Goal: Task Accomplishment & Management: Manage account settings

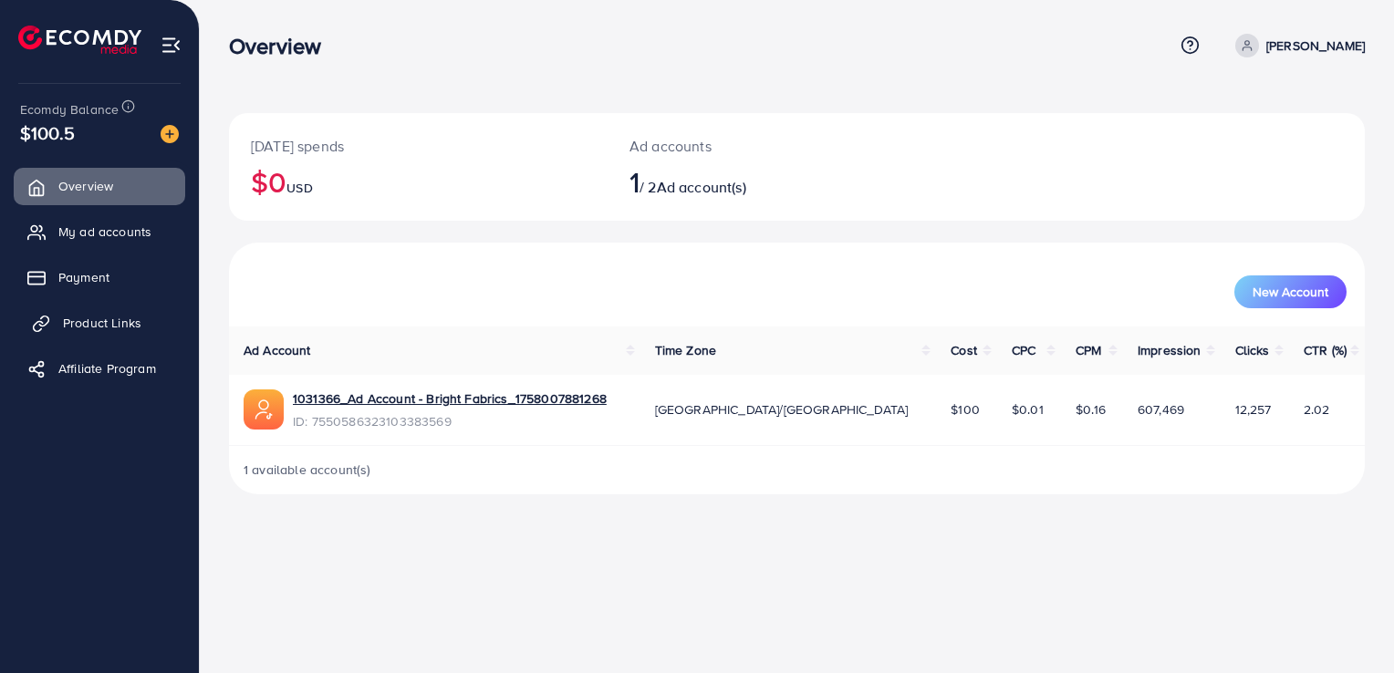
click at [136, 318] on span "Product Links" at bounding box center [102, 323] width 78 height 18
click at [117, 317] on span "Product Links" at bounding box center [102, 323] width 78 height 18
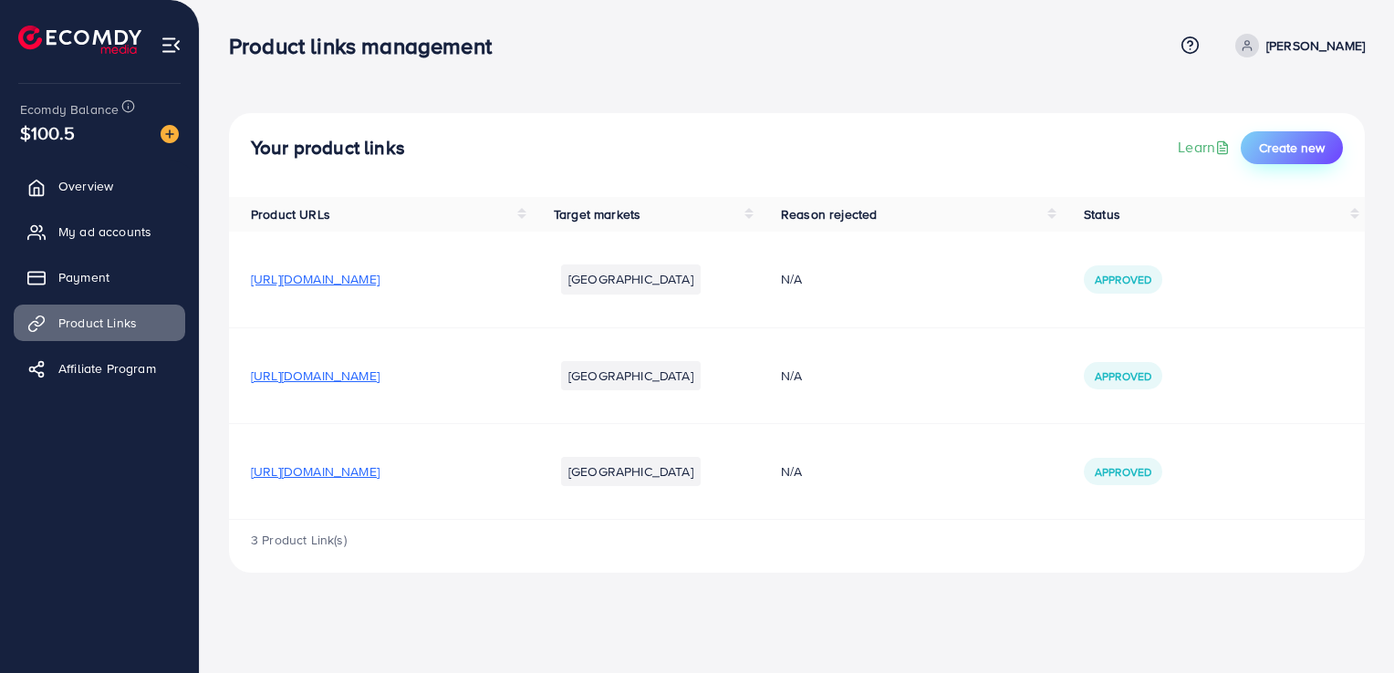
click at [1274, 152] on span "Create new" at bounding box center [1292, 148] width 66 height 18
click at [1276, 153] on span "Create new" at bounding box center [1292, 148] width 66 height 18
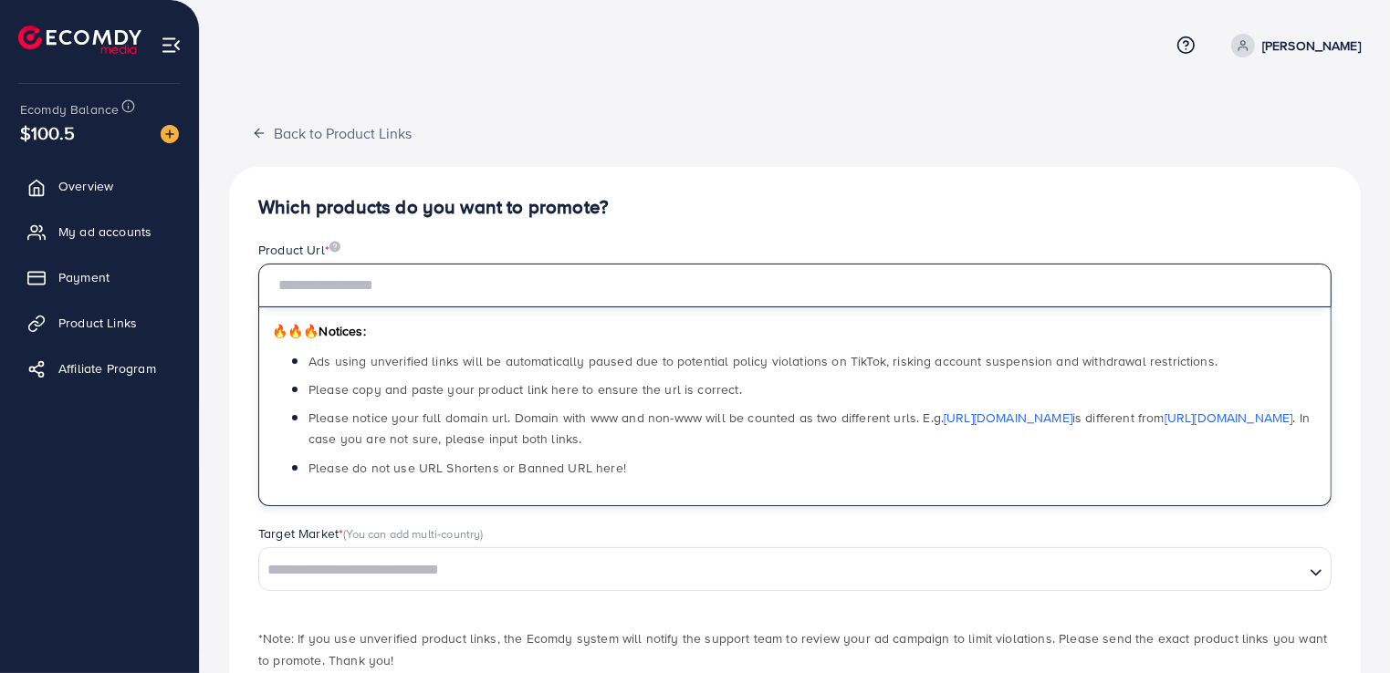
click at [350, 293] on input "text" at bounding box center [794, 286] width 1073 height 44
paste input "**********"
type input "**********"
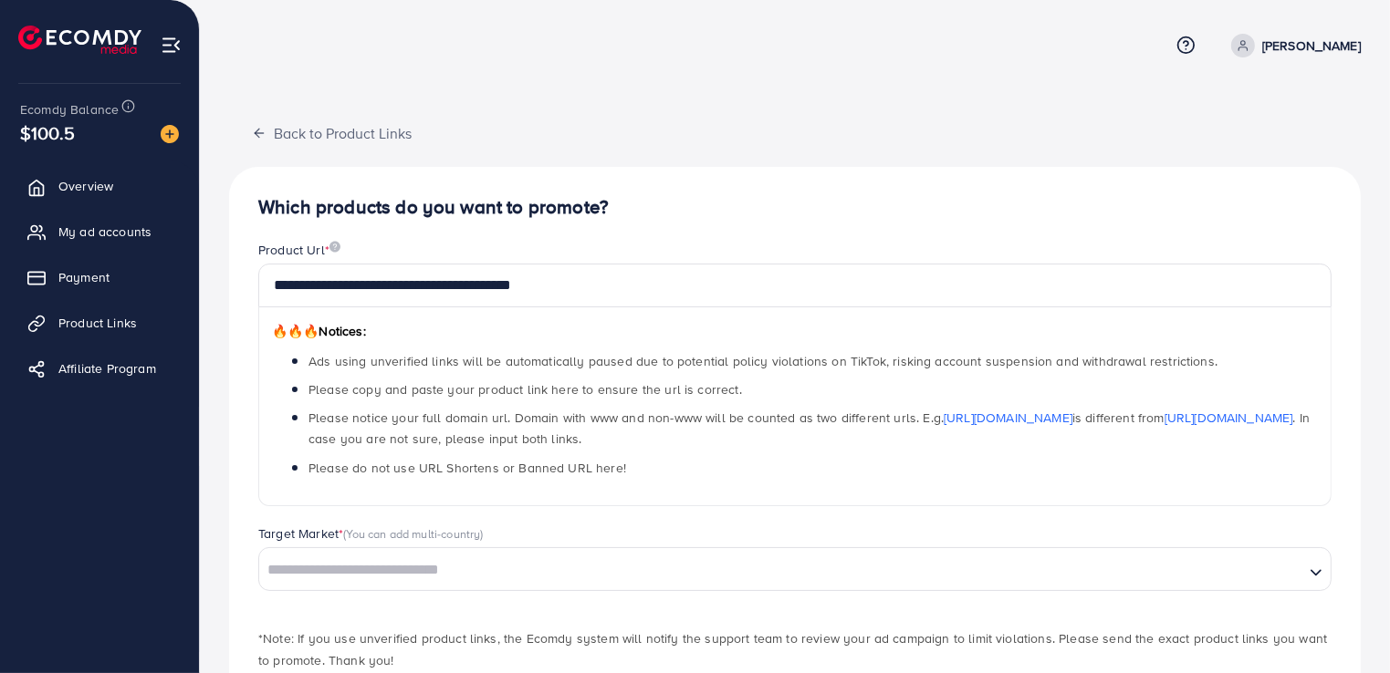
click at [515, 537] on div "Target Market * (You can add multi-country)" at bounding box center [794, 536] width 1073 height 23
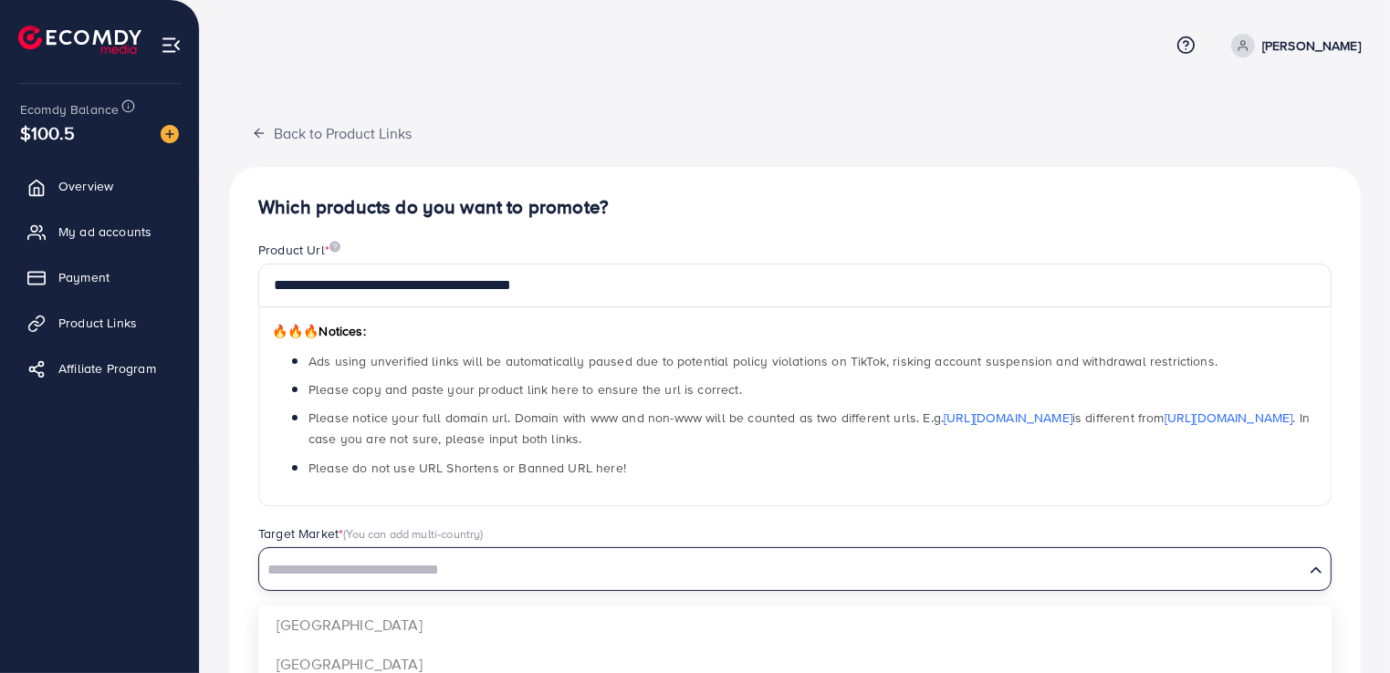
click at [454, 569] on input "Search for option" at bounding box center [781, 571] width 1041 height 28
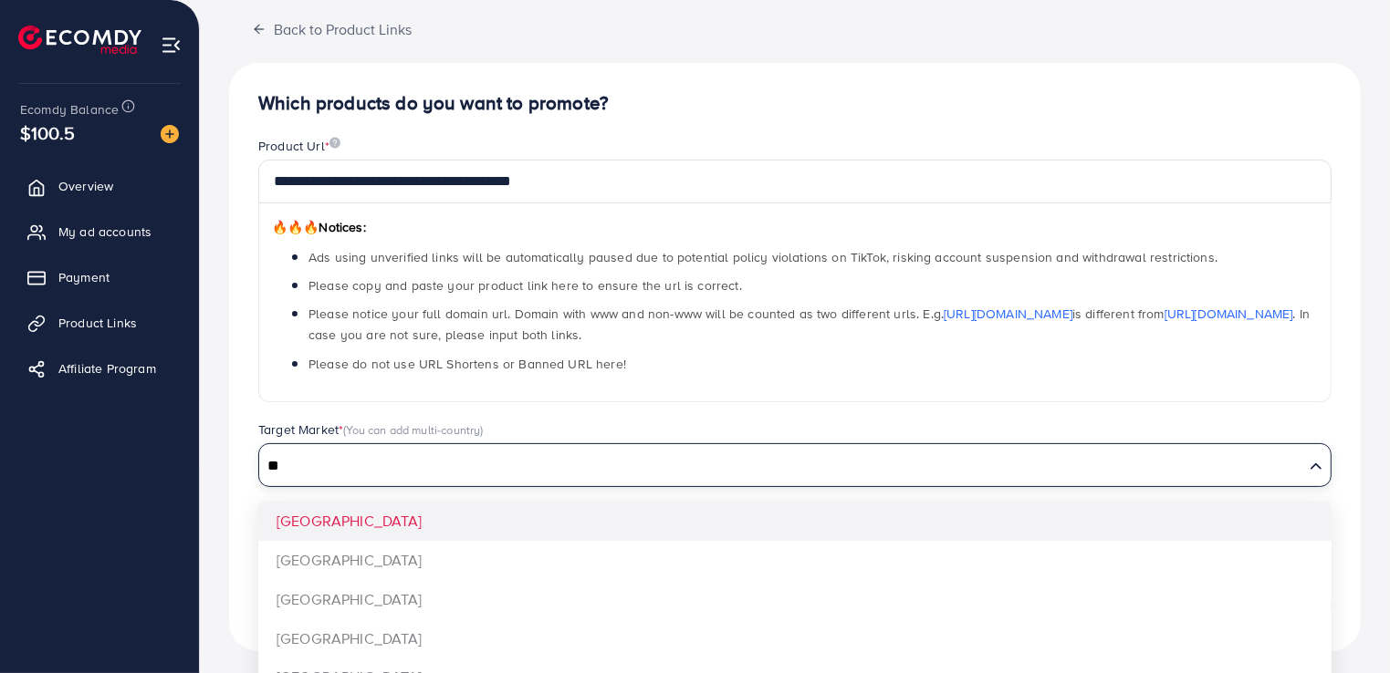
scroll to position [126, 0]
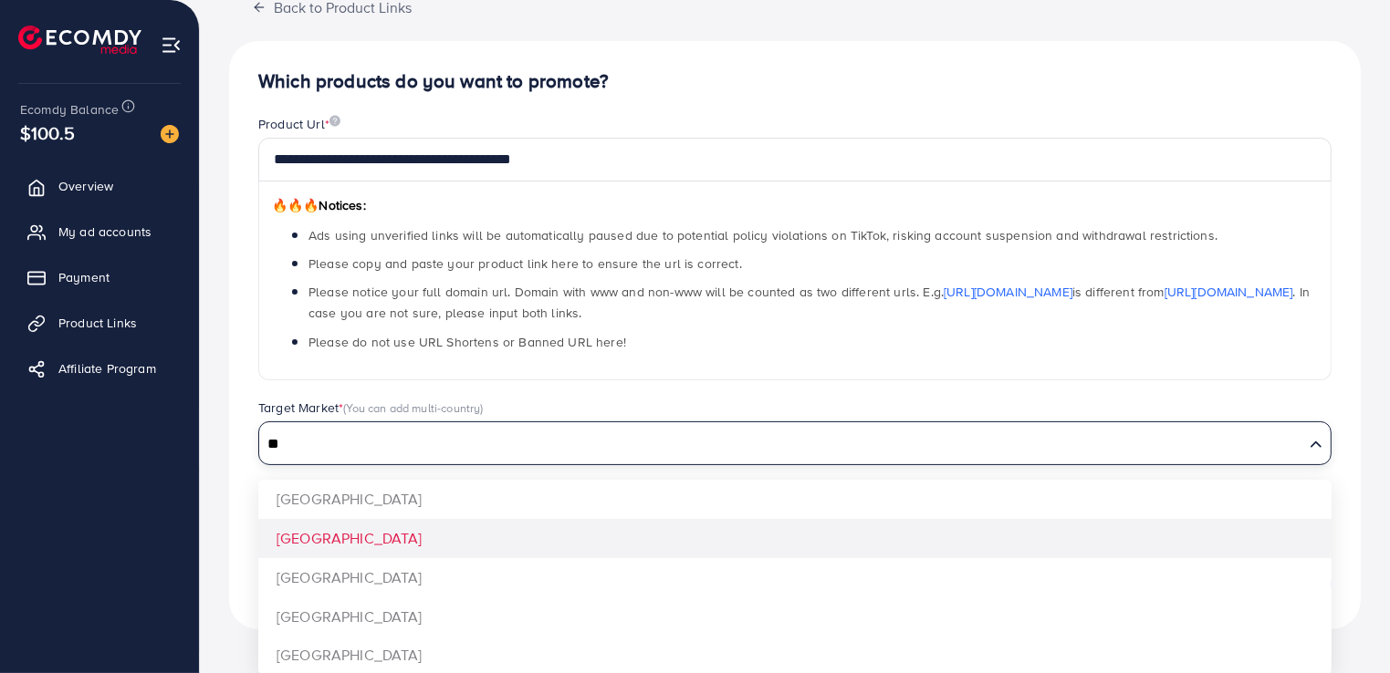
type input "**"
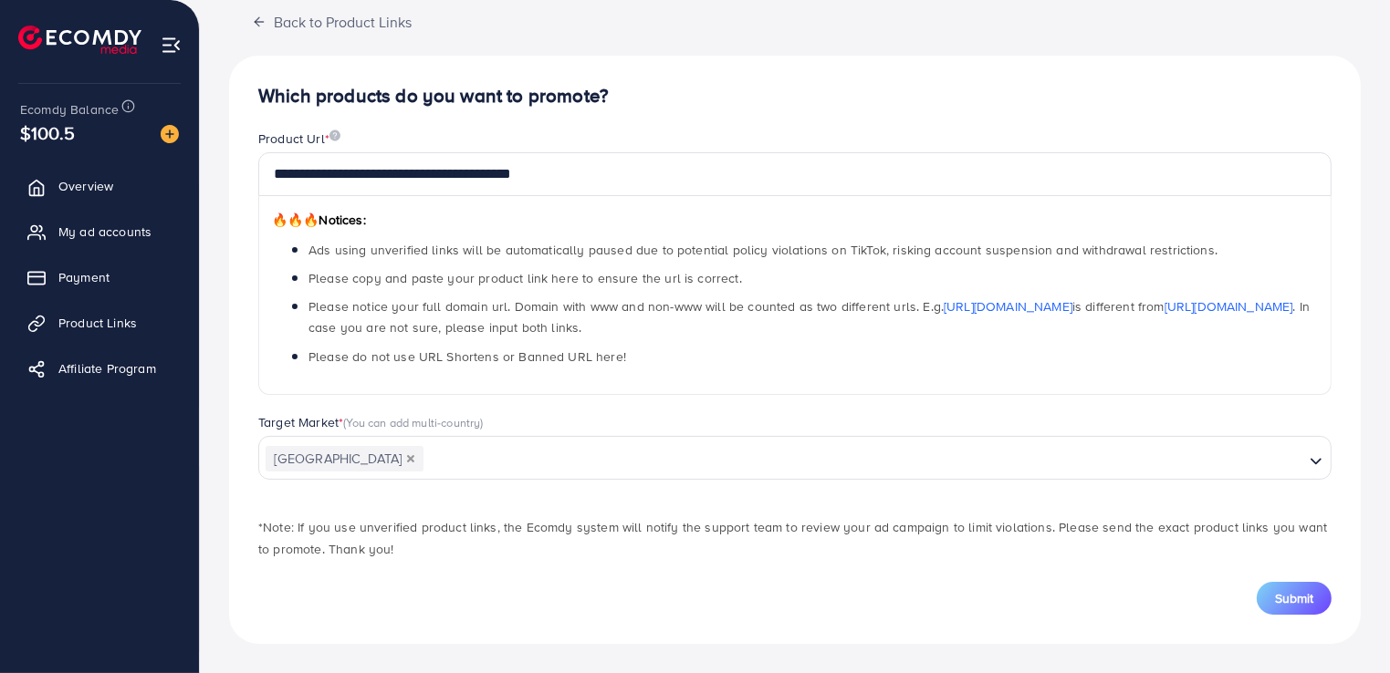
scroll to position [109, 0]
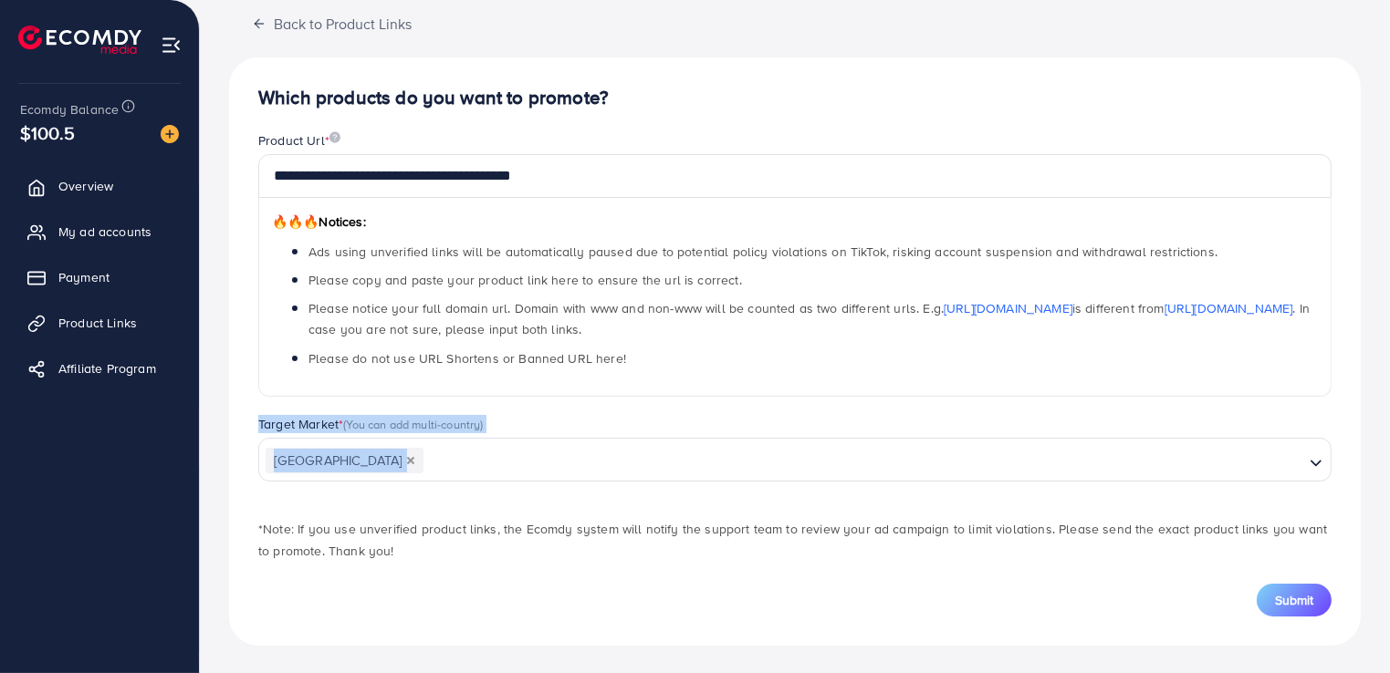
drag, startPoint x: 1389, startPoint y: 405, endPoint x: 1380, endPoint y: 494, distance: 89.8
click at [1380, 494] on div "**********" at bounding box center [795, 283] width 1190 height 785
click at [1164, 513] on div "*Note: If you use unverified product links, the Ecomdy system will notify the s…" at bounding box center [795, 531] width 1102 height 62
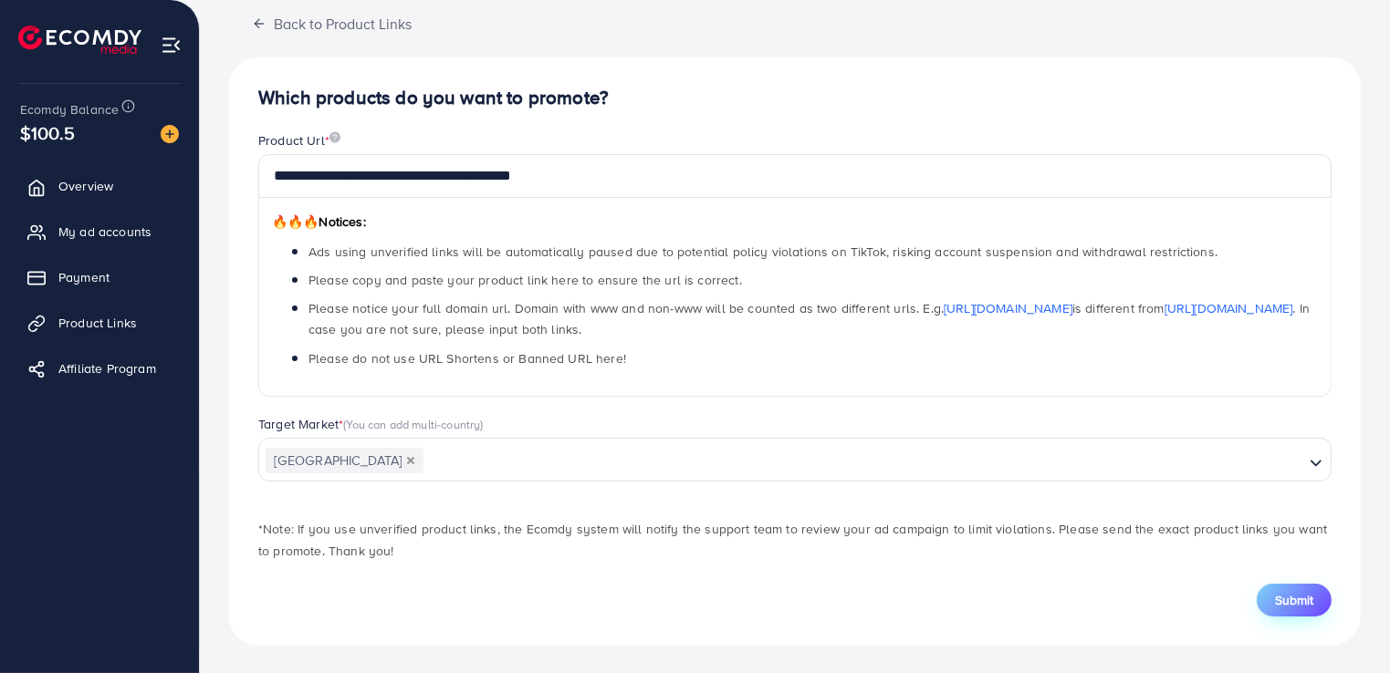
click at [1277, 607] on span "Submit" at bounding box center [1294, 600] width 38 height 18
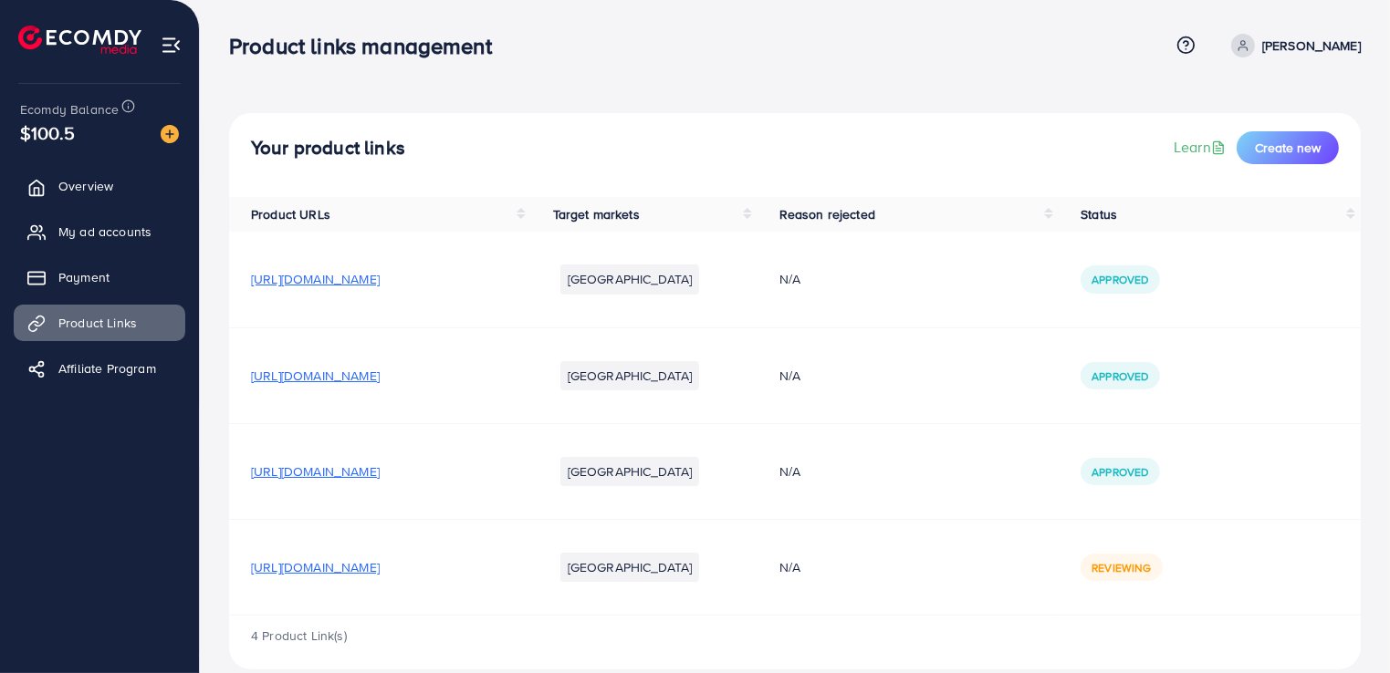
click at [173, 49] on img at bounding box center [171, 45] width 21 height 21
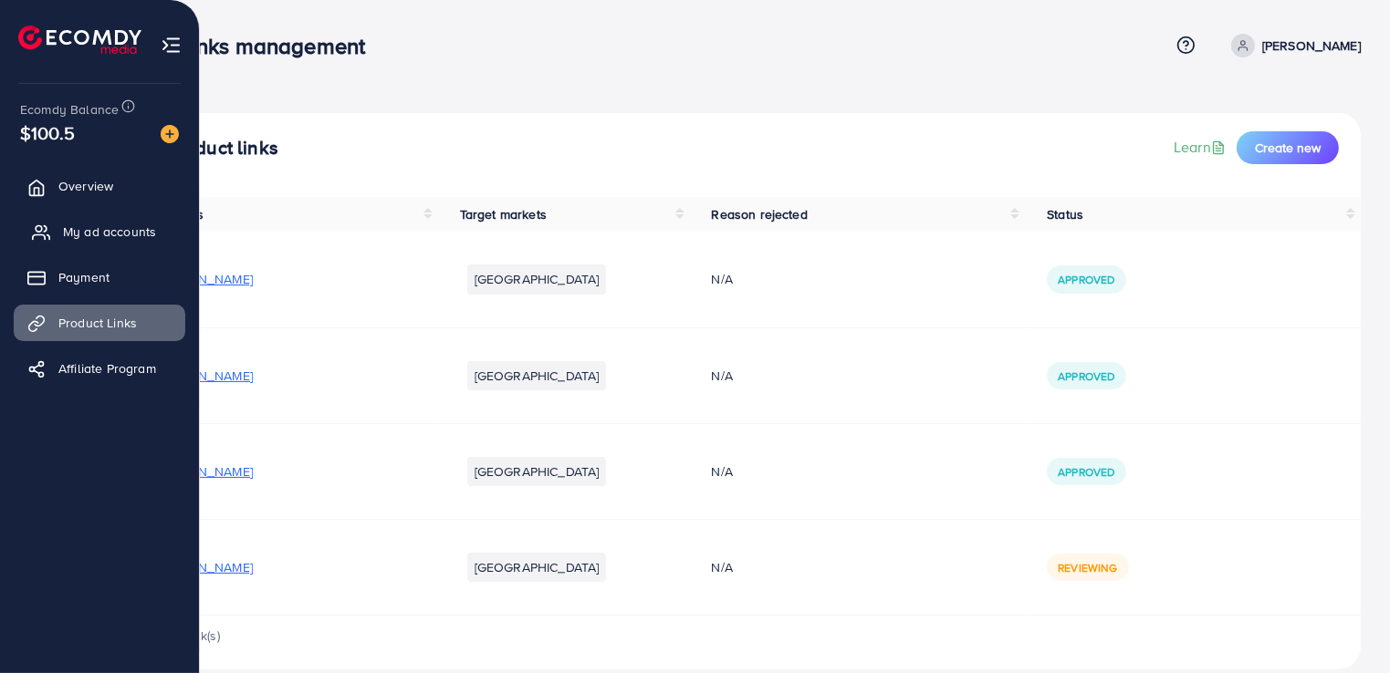
click at [138, 234] on span "My ad accounts" at bounding box center [109, 232] width 93 height 18
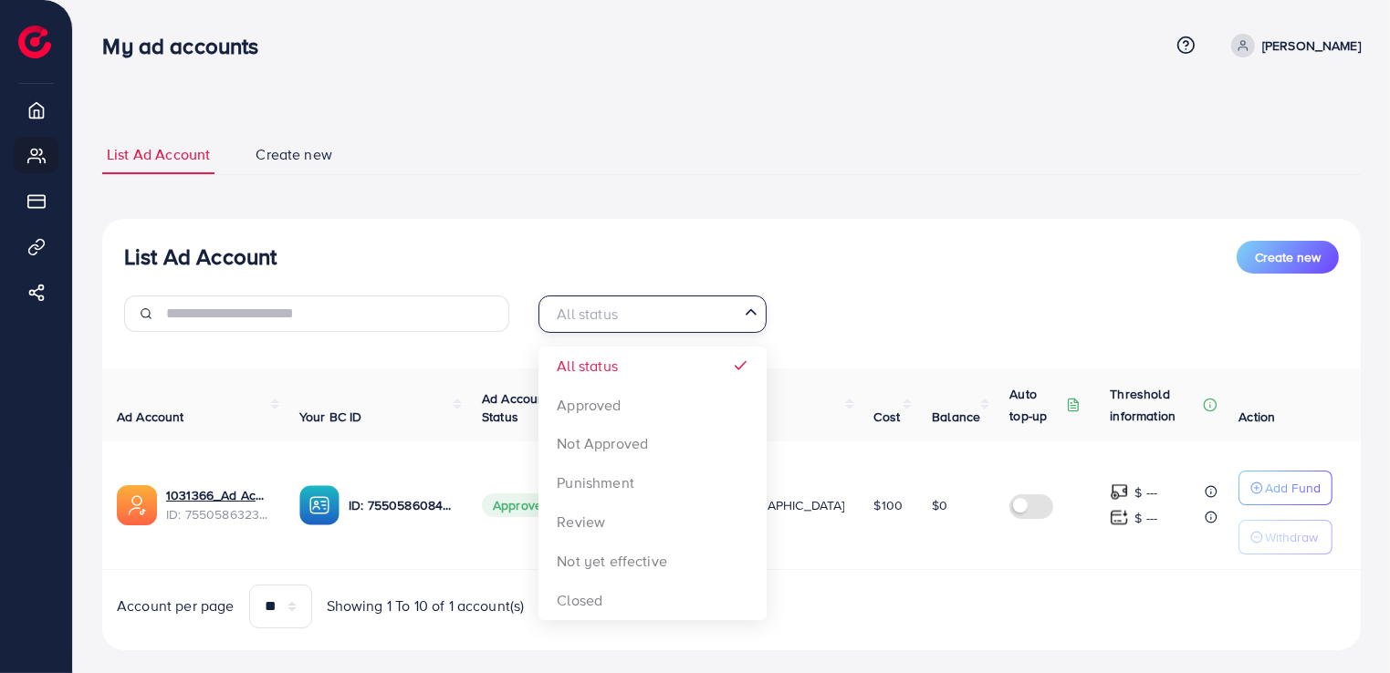
drag, startPoint x: 753, startPoint y: 317, endPoint x: 911, endPoint y: 312, distance: 158.8
click at [911, 312] on div "All status Loading... All status Approved Not Approved Punishment Review Not ye…" at bounding box center [731, 321] width 414 height 51
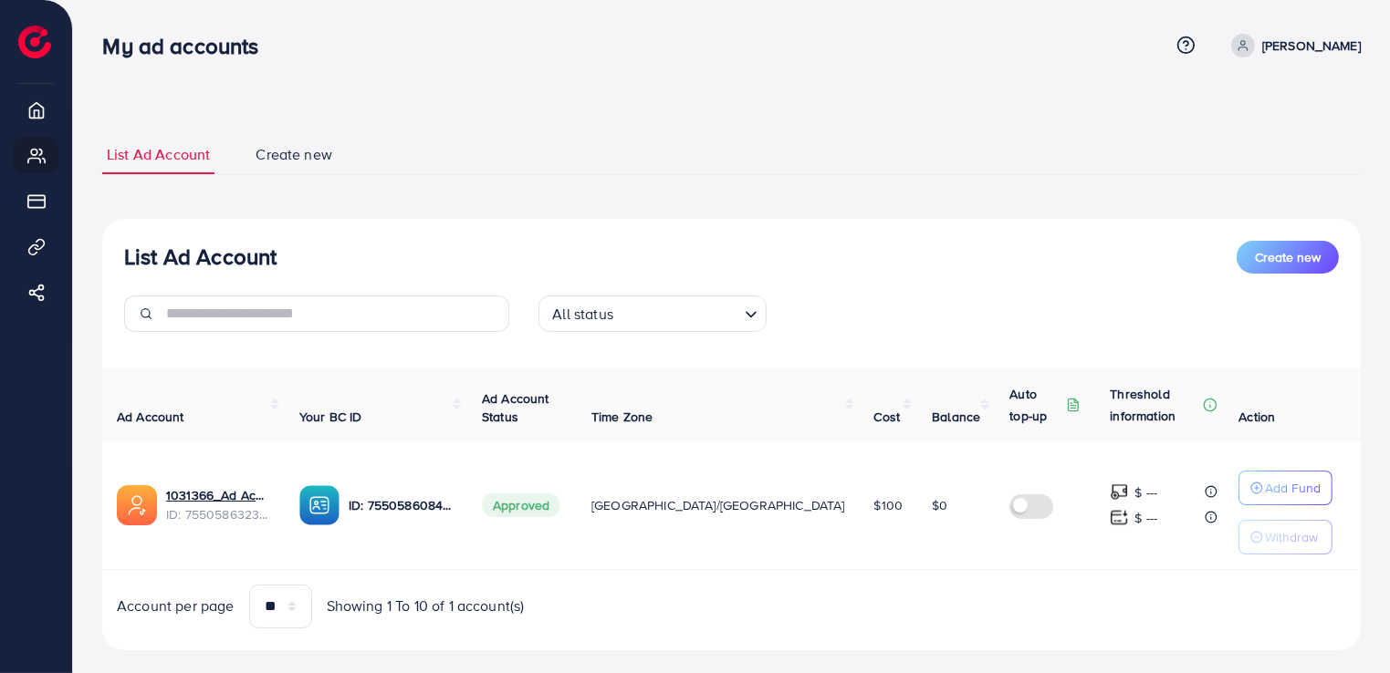
click at [911, 312] on div "All status Loading..." at bounding box center [731, 321] width 414 height 51
click at [1282, 255] on span "Create new" at bounding box center [1287, 257] width 66 height 18
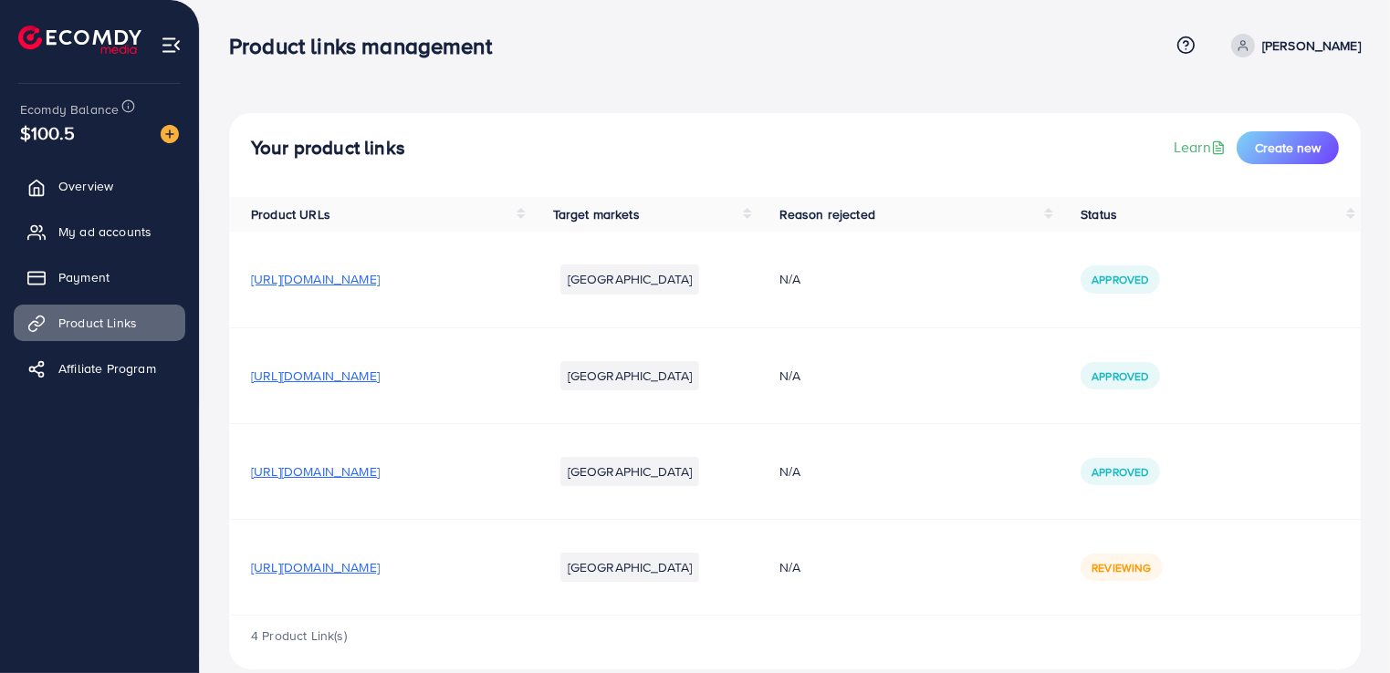
scroll to position [24, 0]
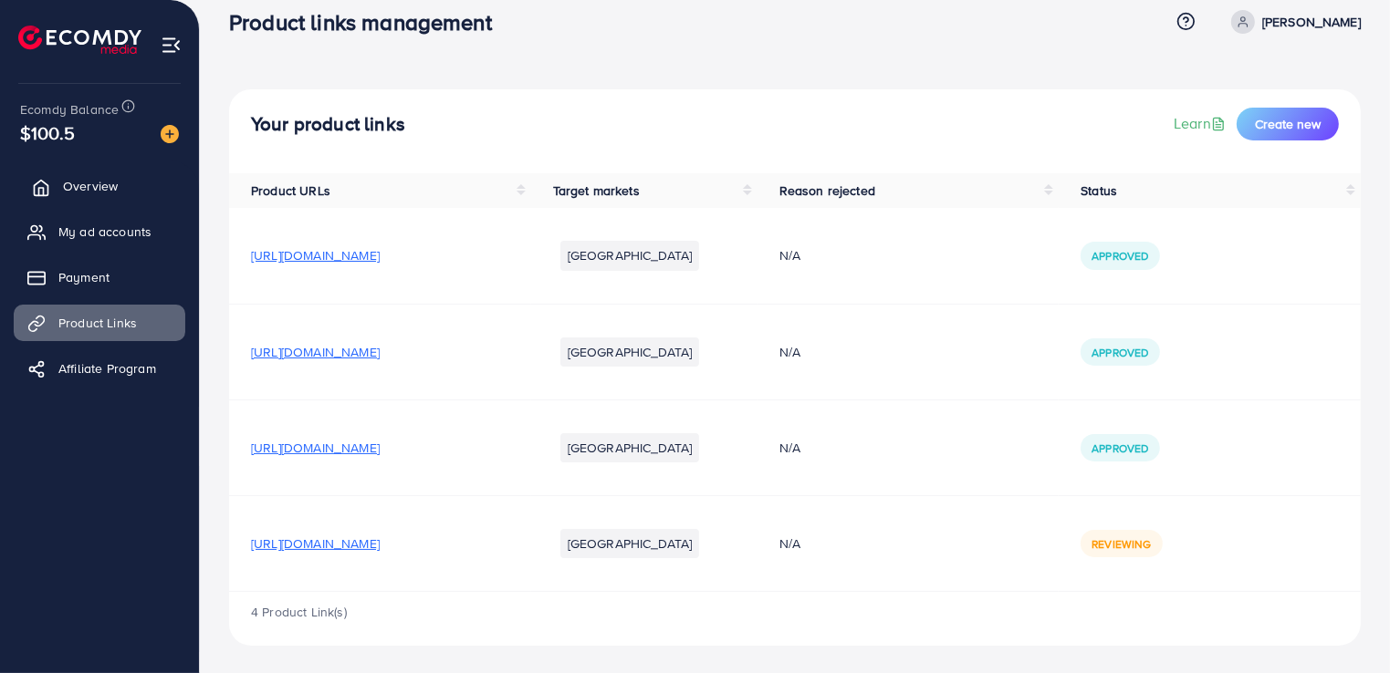
click at [104, 190] on span "Overview" at bounding box center [90, 186] width 55 height 18
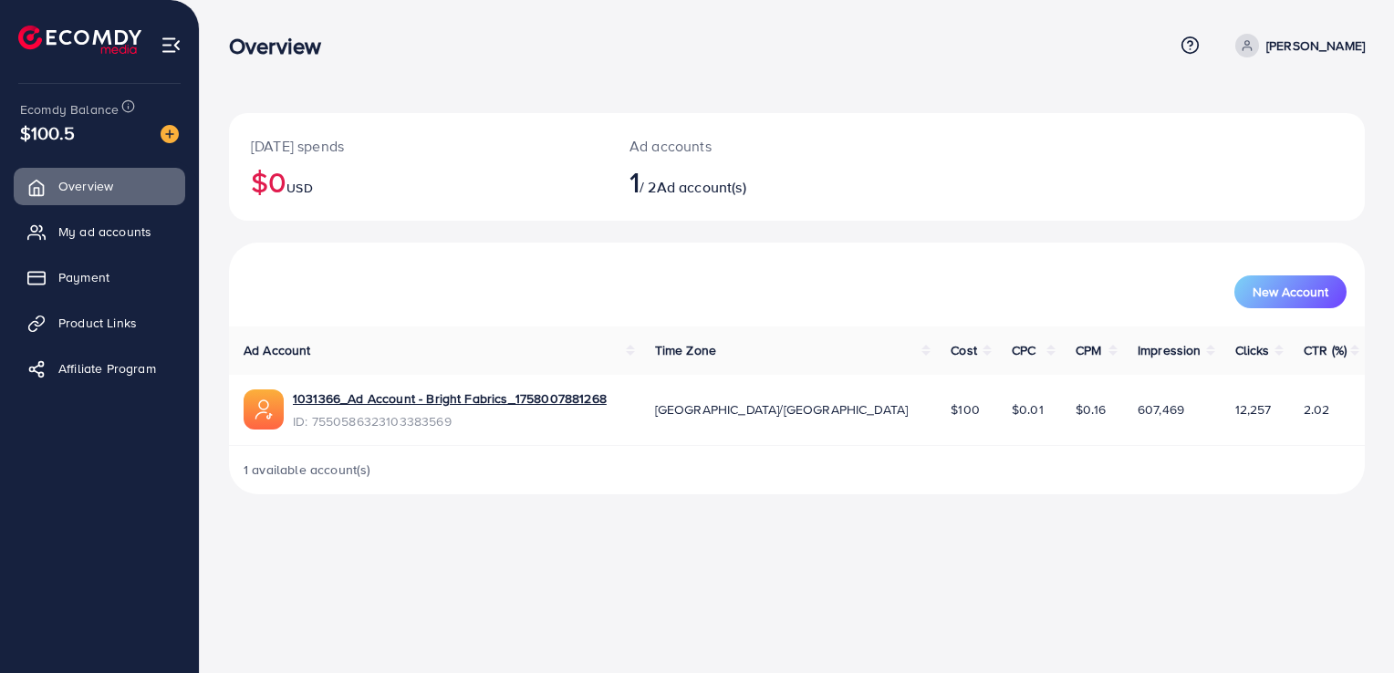
click at [1259, 47] on span at bounding box center [1247, 46] width 24 height 24
click at [1229, 104] on link "Profile" at bounding box center [1277, 108] width 173 height 41
select select "********"
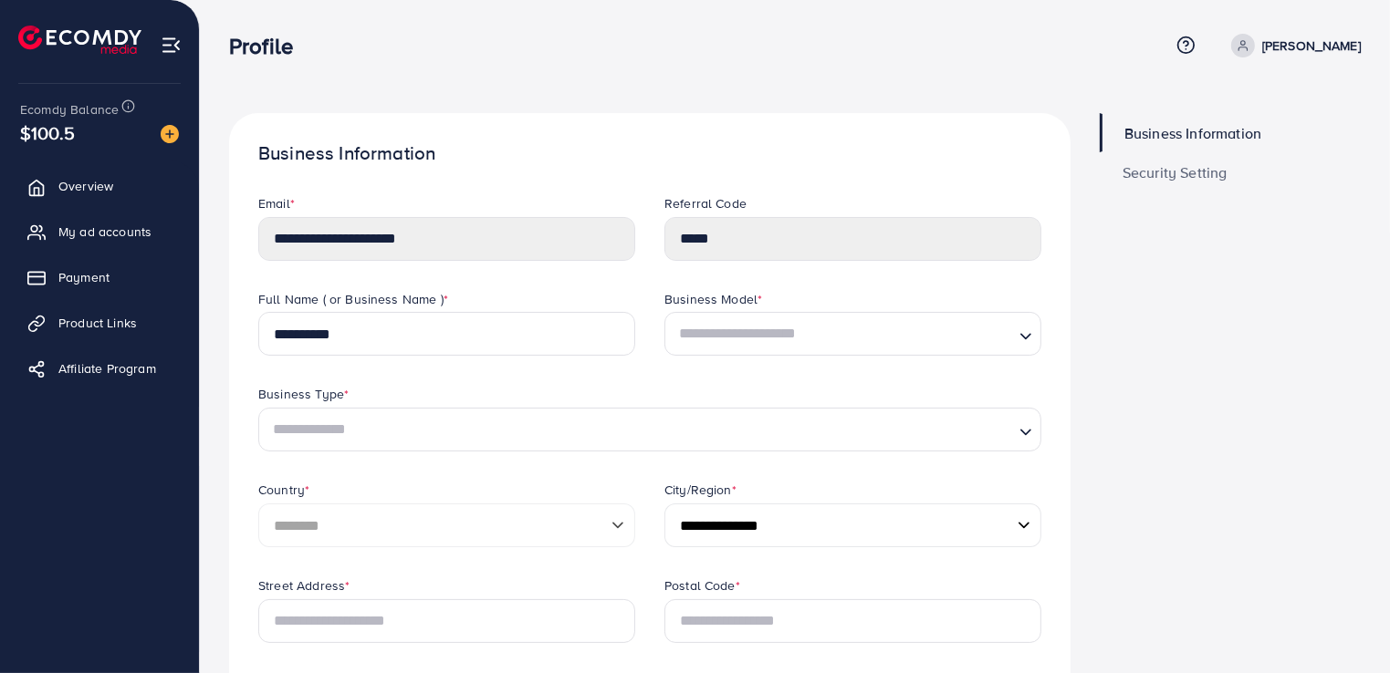
click at [1226, 126] on span "Business Information" at bounding box center [1192, 133] width 137 height 15
click at [78, 184] on span "Overview" at bounding box center [90, 186] width 55 height 18
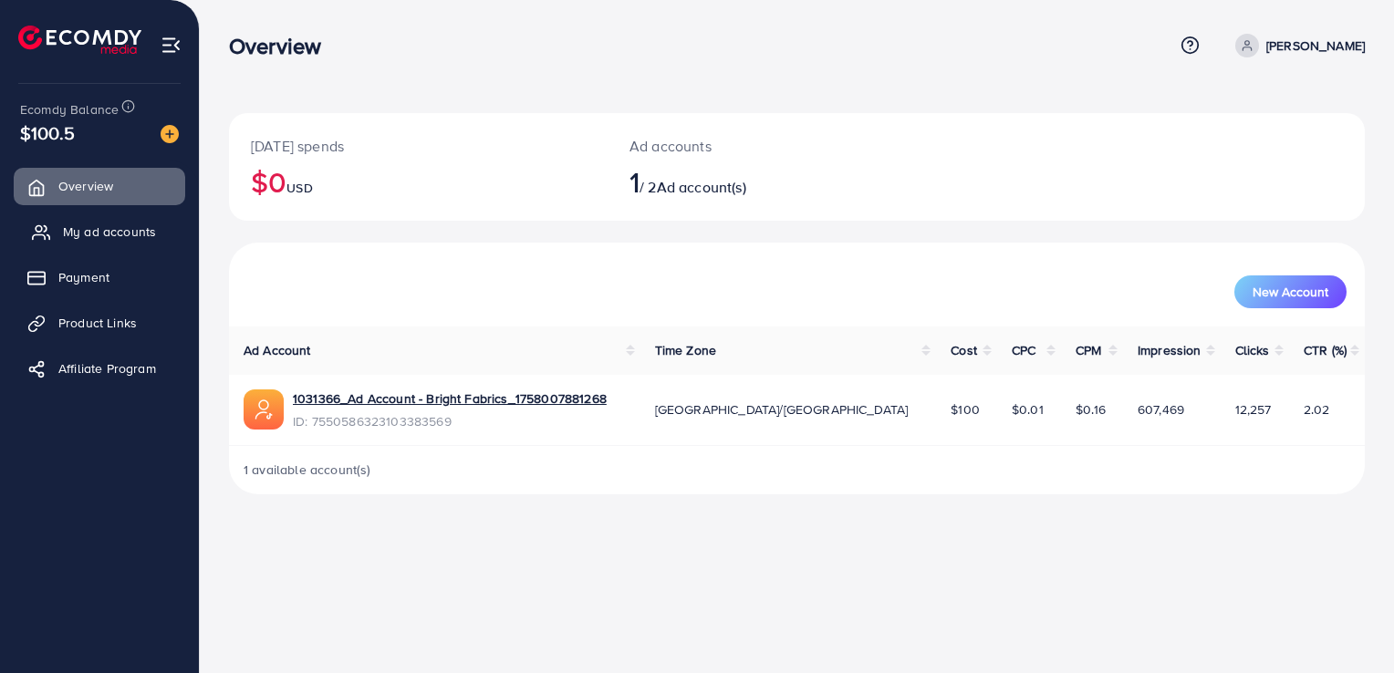
click at [99, 231] on span "My ad accounts" at bounding box center [109, 232] width 93 height 18
click at [132, 234] on span "My ad accounts" at bounding box center [109, 232] width 93 height 18
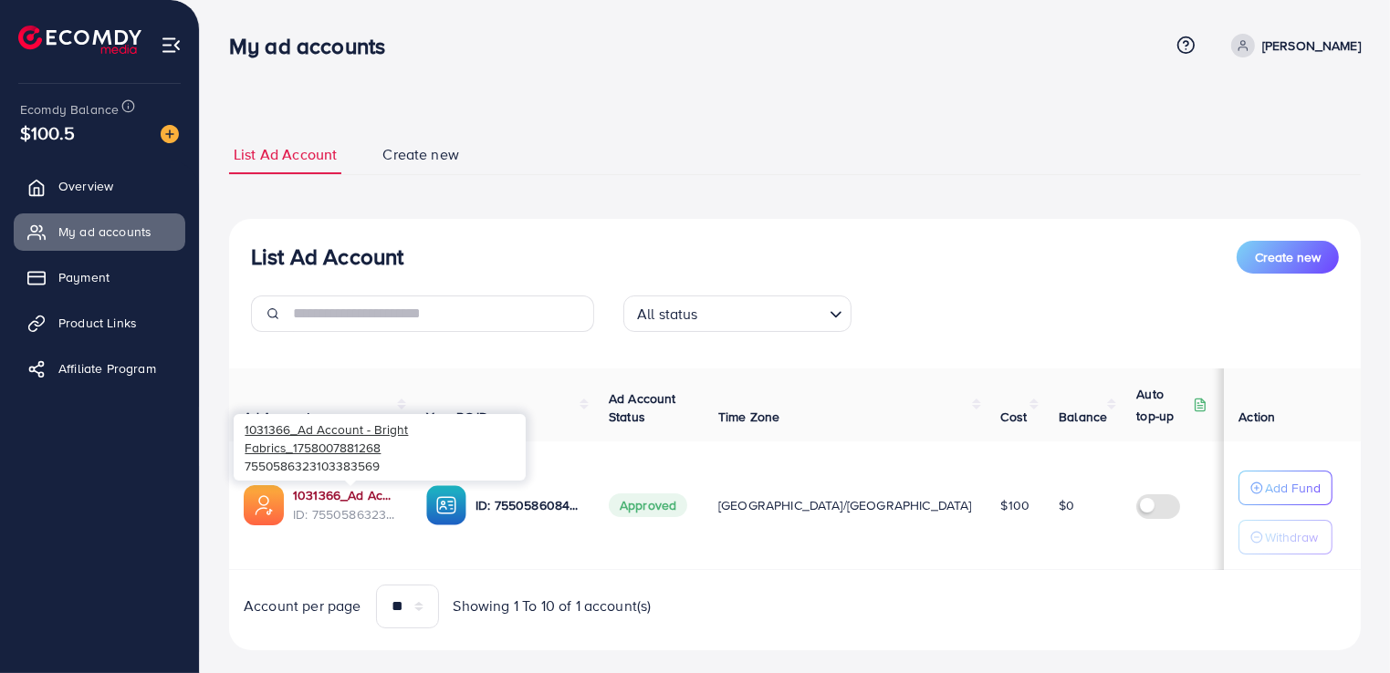
click at [372, 494] on link "1031366_Ad Account - Bright Fabrics_1758007881268" at bounding box center [345, 495] width 104 height 18
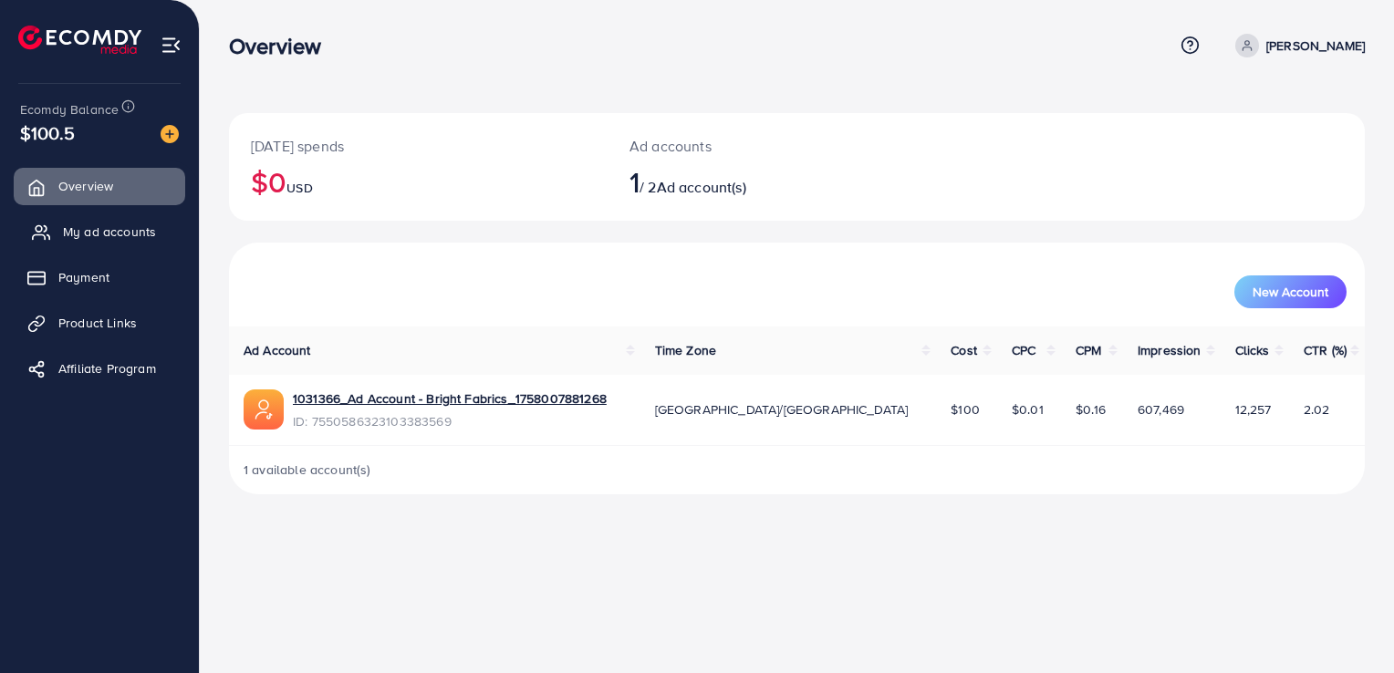
click at [144, 232] on span "My ad accounts" at bounding box center [109, 232] width 93 height 18
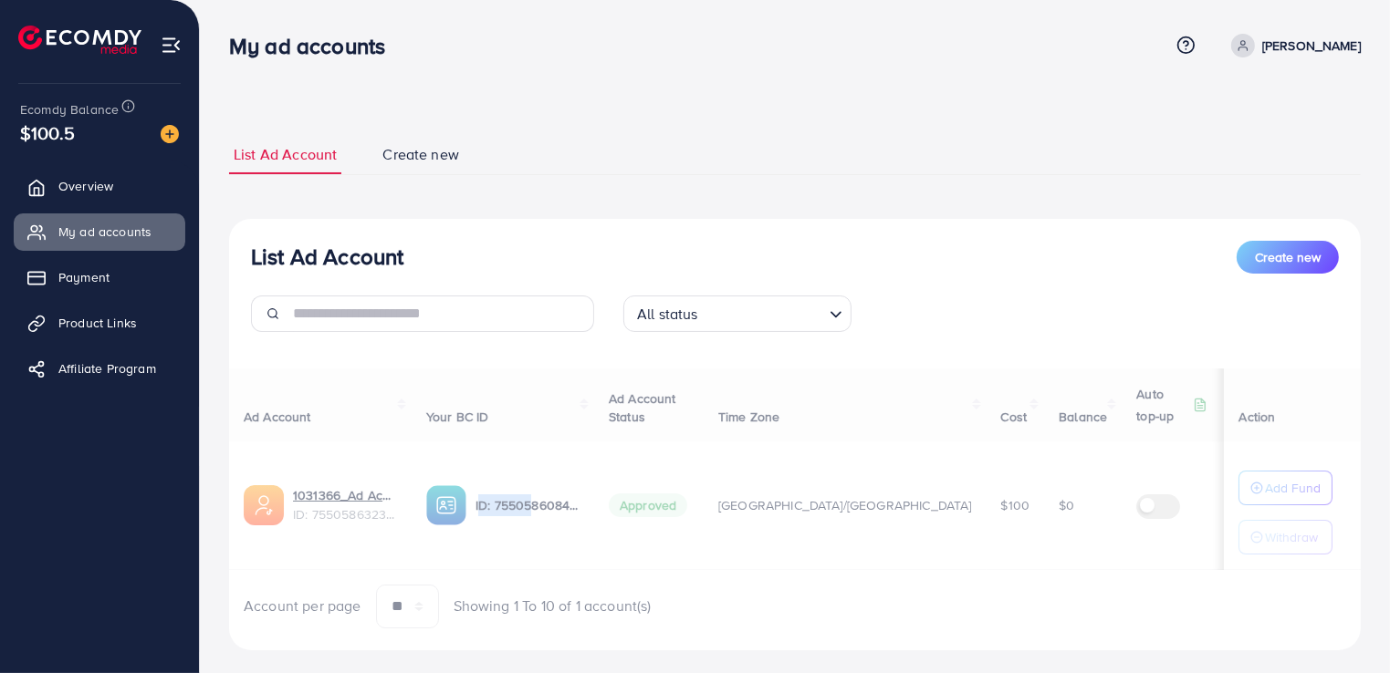
drag, startPoint x: 489, startPoint y: 509, endPoint x: 545, endPoint y: 513, distance: 55.8
click at [545, 513] on div "Ad Account Your BC ID Ad Account Status Time Zone Cost Balance Auto top-up Thre…" at bounding box center [794, 499] width 1131 height 260
drag, startPoint x: 545, startPoint y: 513, endPoint x: 551, endPoint y: 547, distance: 34.4
click at [551, 547] on div "Ad Account Your BC ID Ad Account Status Time Zone Cost Balance Auto top-up Thre…" at bounding box center [794, 499] width 1131 height 260
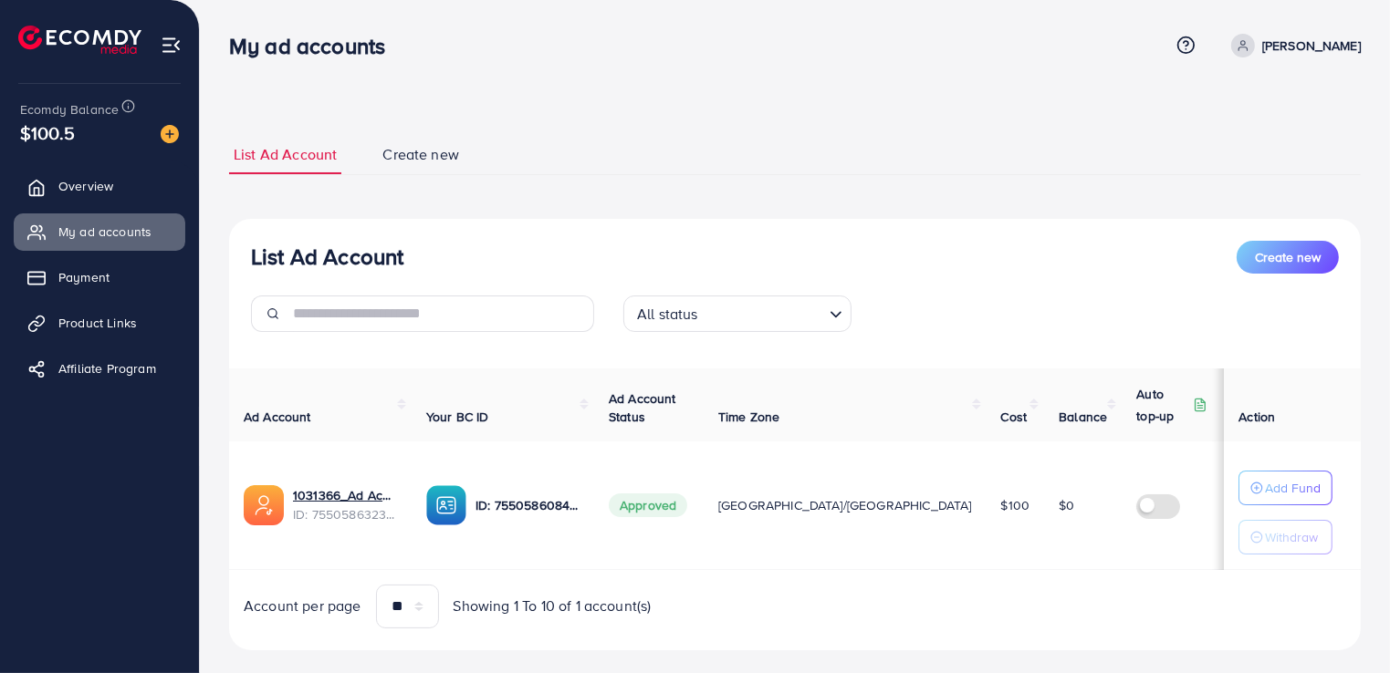
click at [454, 509] on img at bounding box center [446, 505] width 40 height 40
click at [671, 509] on span "Approved" at bounding box center [648, 506] width 78 height 24
click at [73, 286] on span "Payment" at bounding box center [88, 277] width 51 height 18
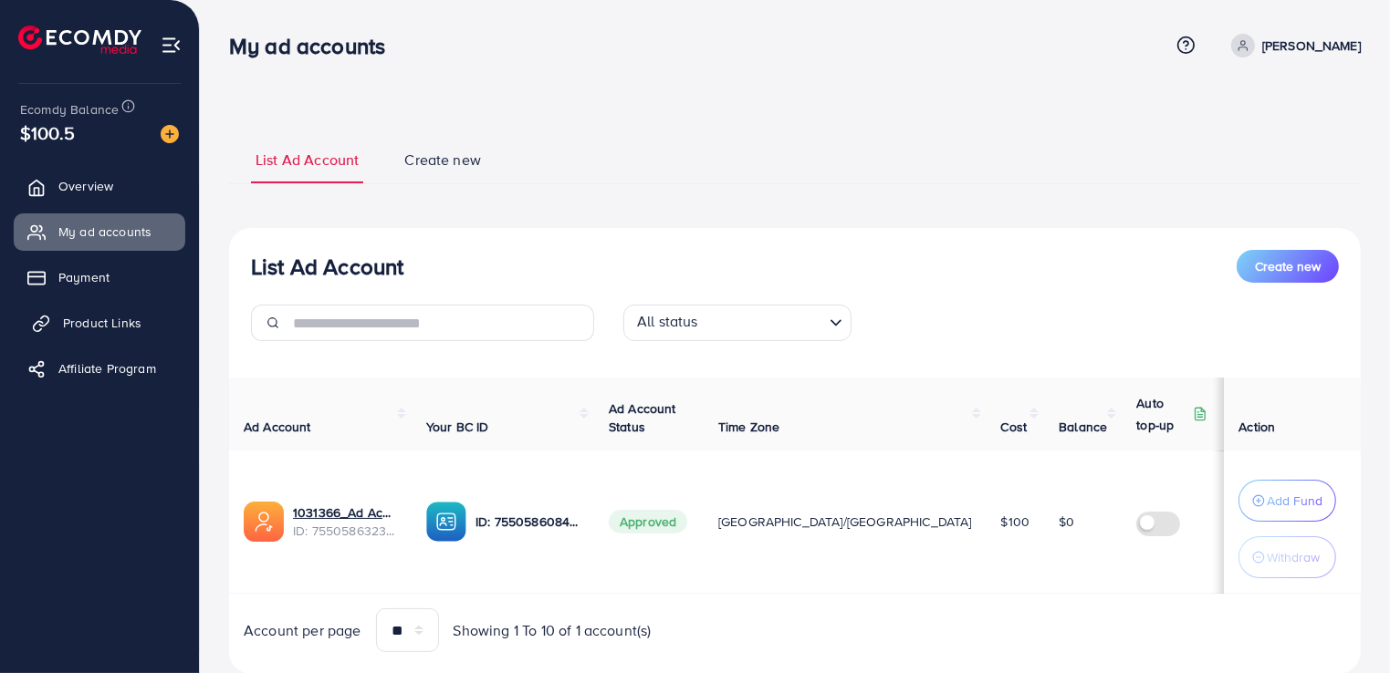
click at [94, 316] on span "Product Links" at bounding box center [102, 323] width 78 height 18
click at [87, 334] on link "Product Links" at bounding box center [100, 323] width 172 height 36
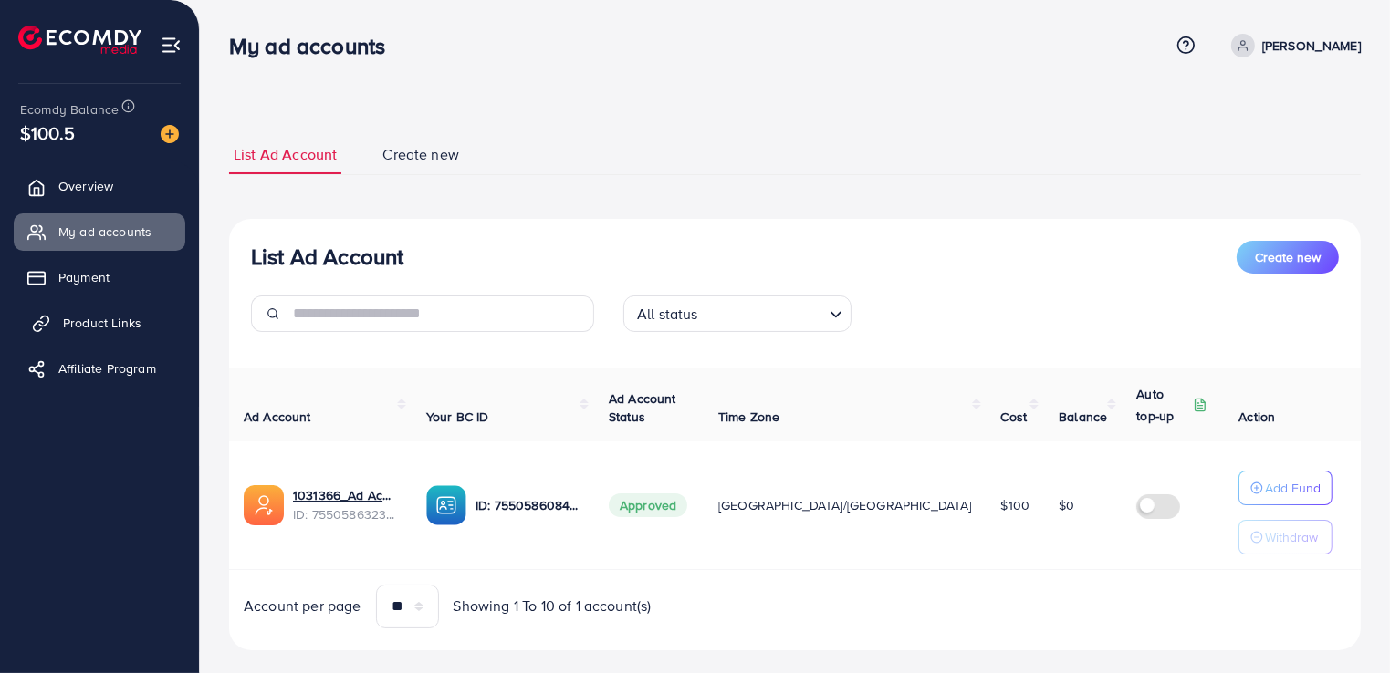
click at [109, 321] on span "Product Links" at bounding box center [102, 323] width 78 height 18
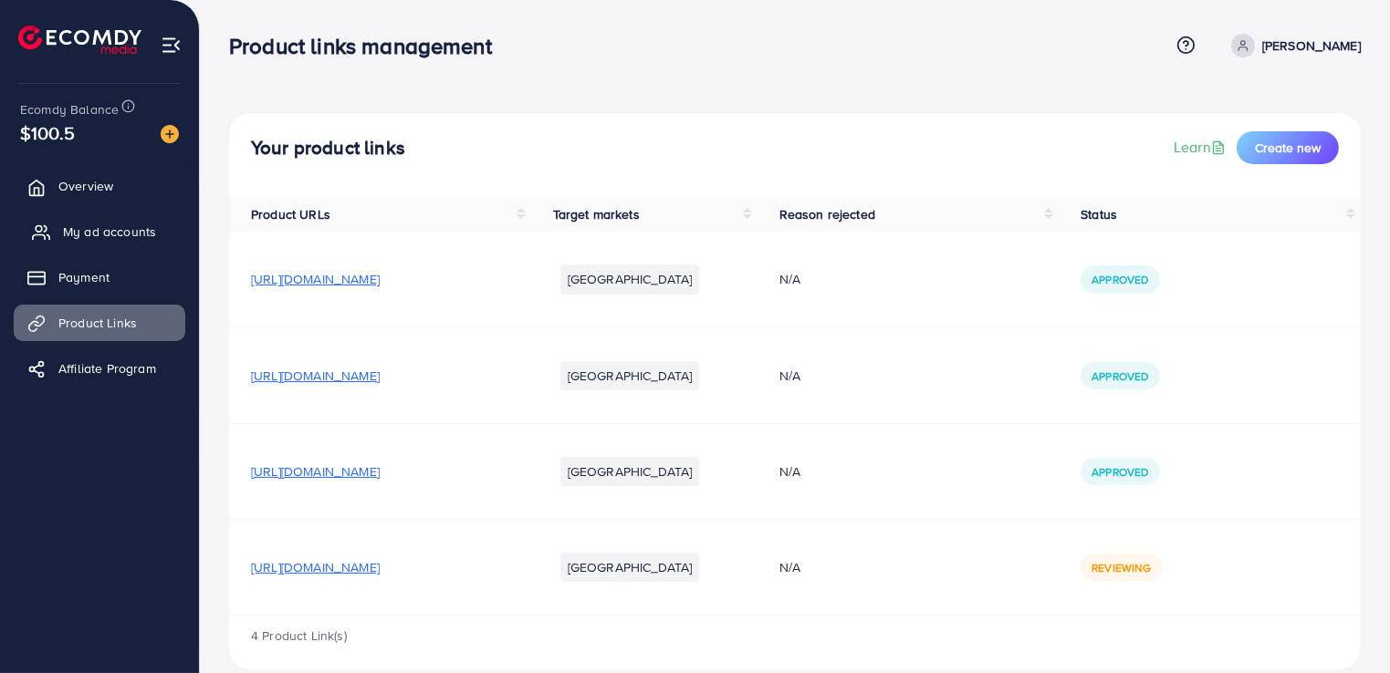
click at [99, 226] on span "My ad accounts" at bounding box center [109, 232] width 93 height 18
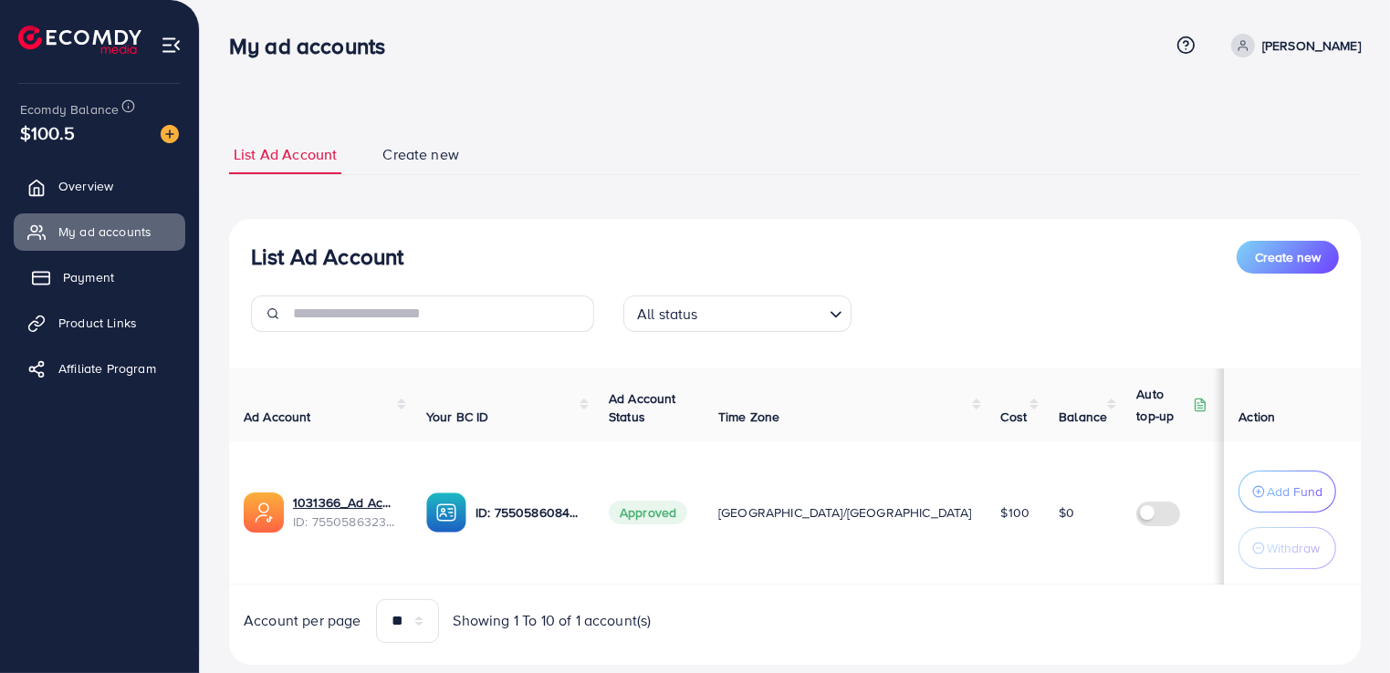
click at [121, 282] on link "Payment" at bounding box center [100, 277] width 172 height 36
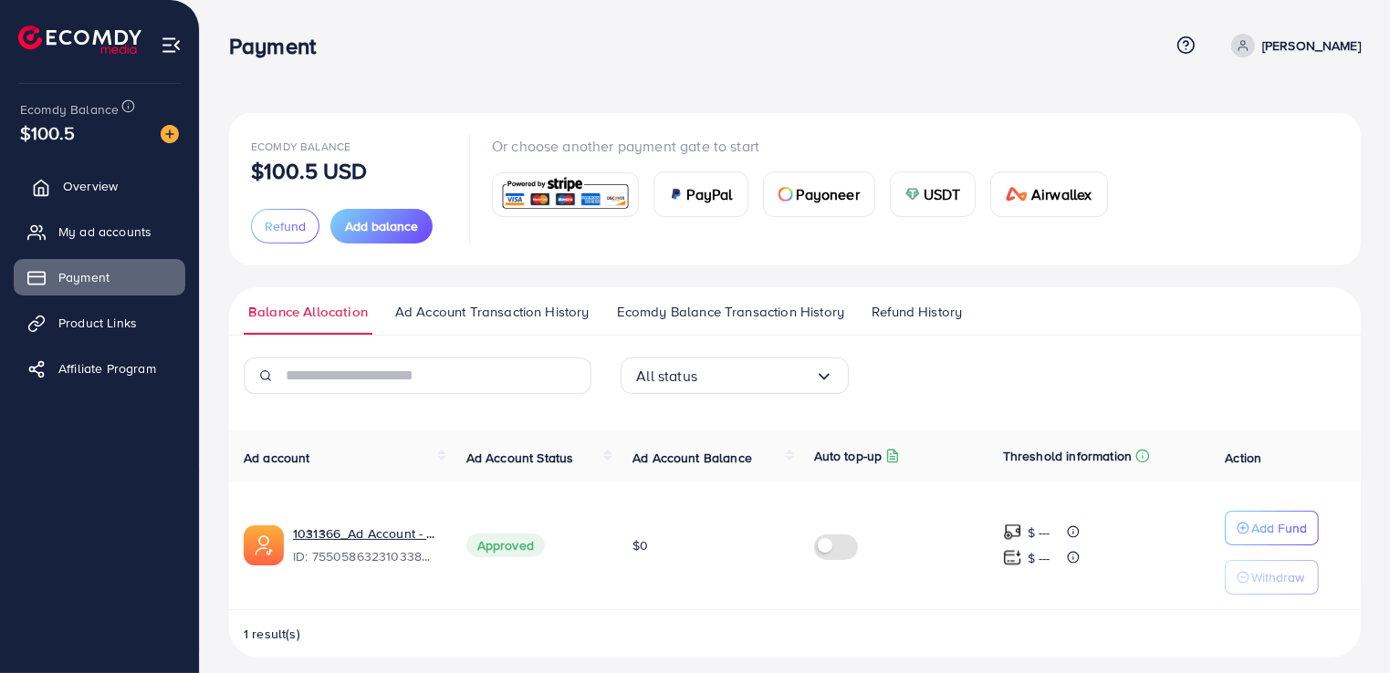
click at [99, 185] on span "Overview" at bounding box center [90, 186] width 55 height 18
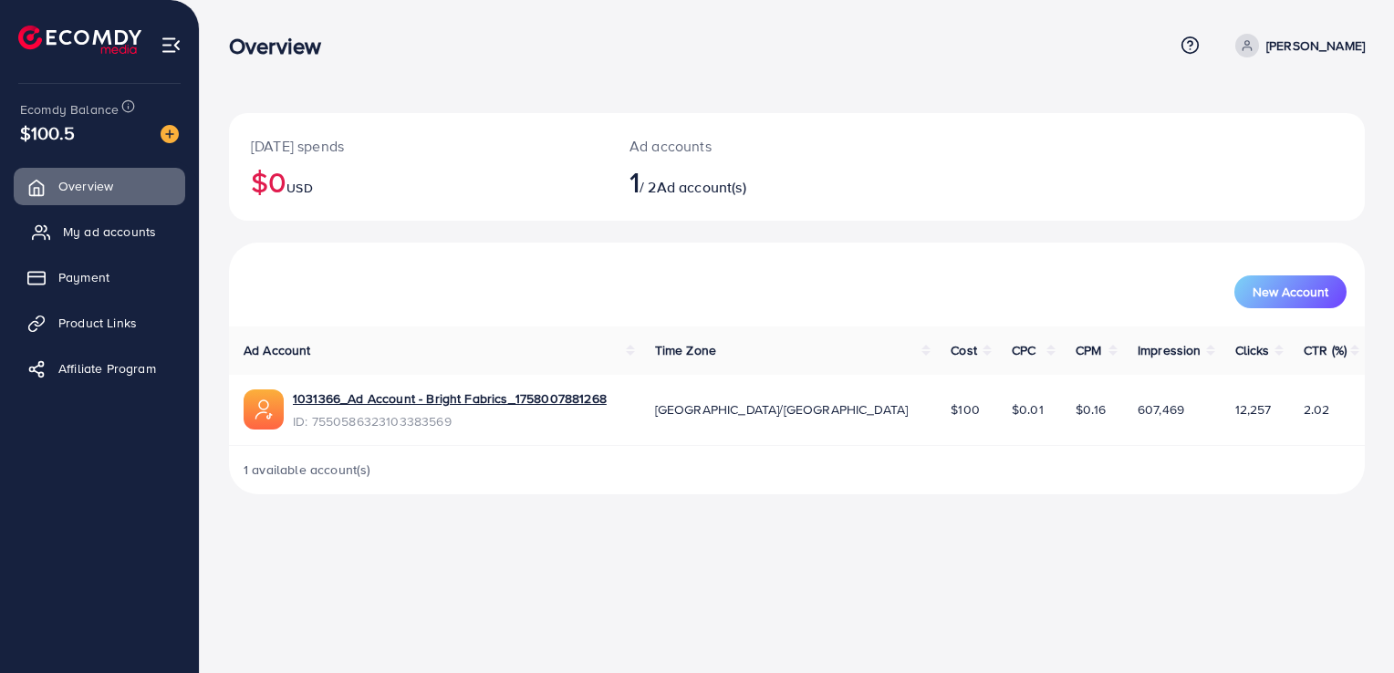
click at [89, 224] on span "My ad accounts" at bounding box center [109, 232] width 93 height 18
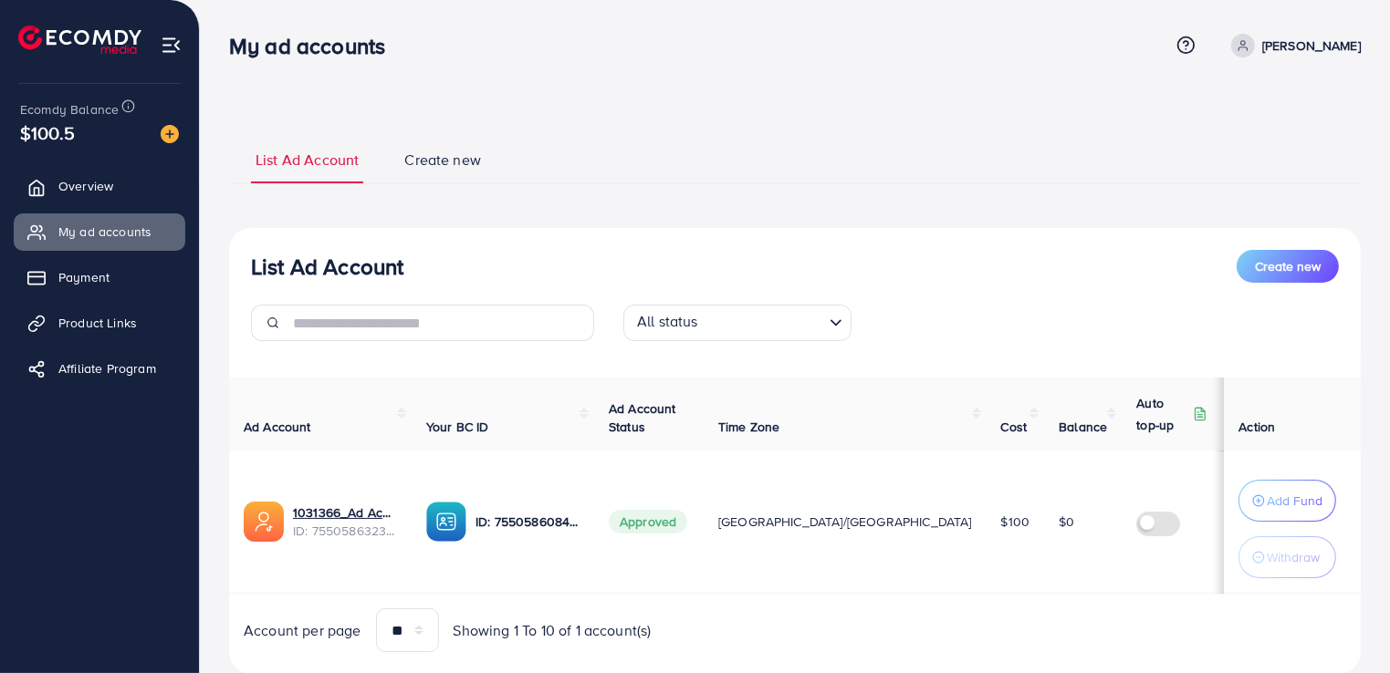
click at [174, 45] on img at bounding box center [171, 45] width 21 height 21
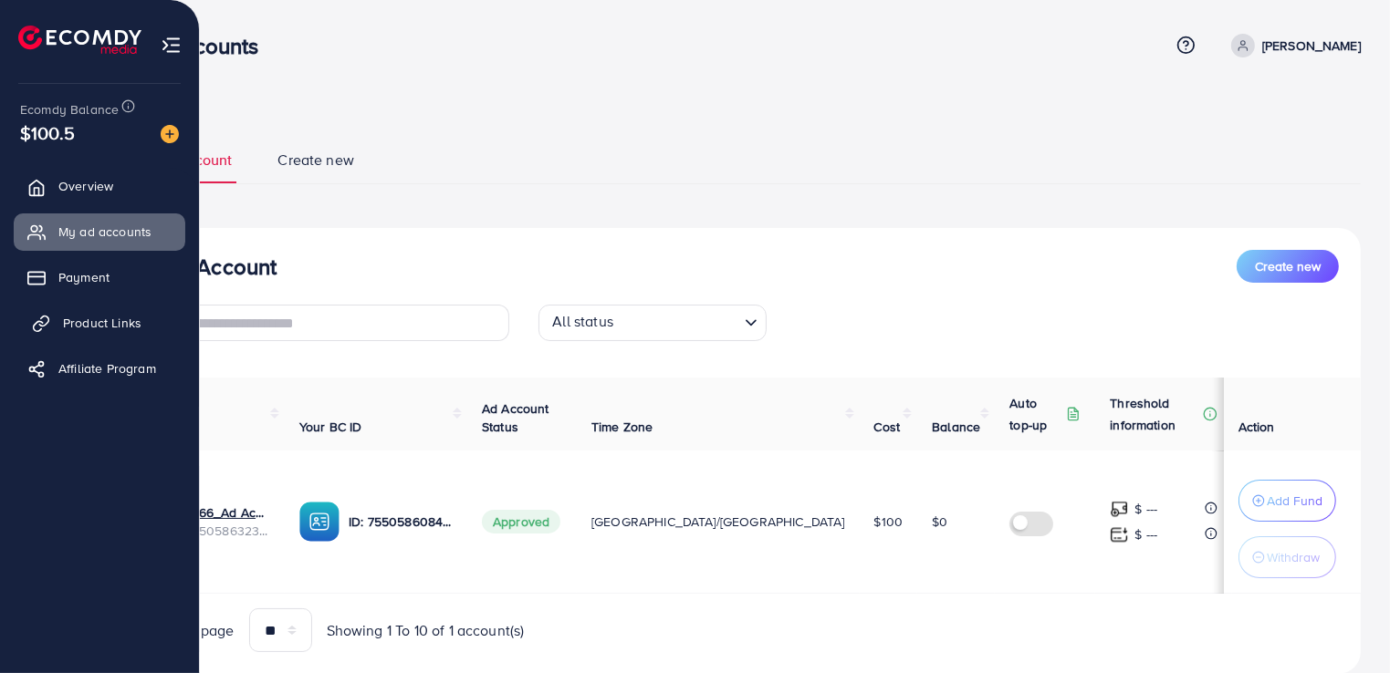
click at [110, 330] on span "Product Links" at bounding box center [102, 323] width 78 height 18
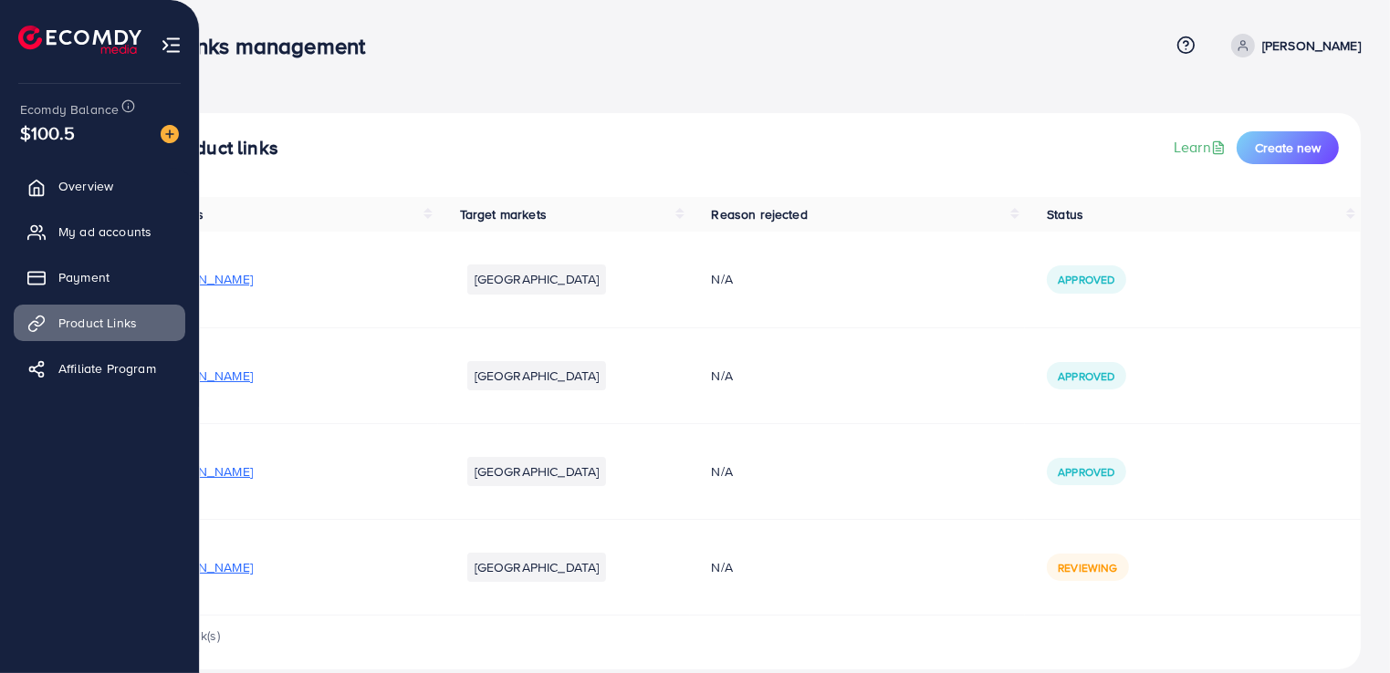
click at [76, 42] on img at bounding box center [79, 40] width 123 height 28
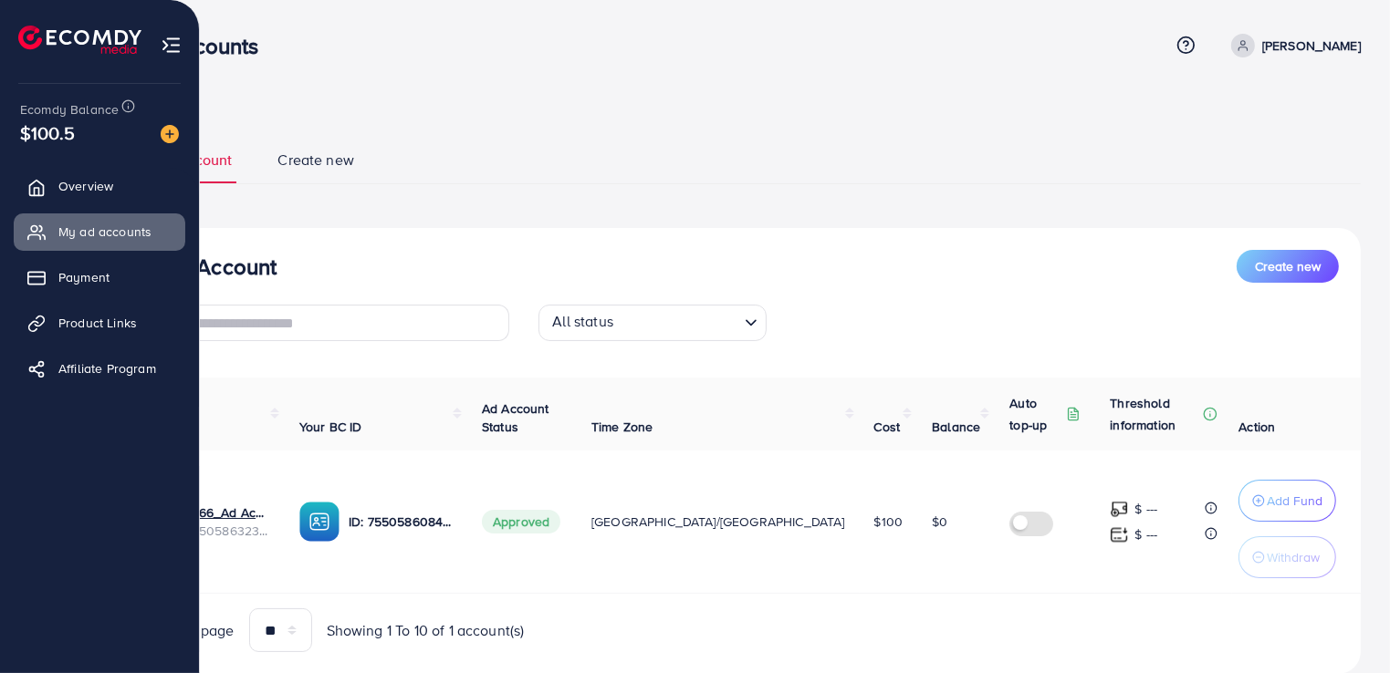
click at [172, 36] on img at bounding box center [171, 45] width 21 height 21
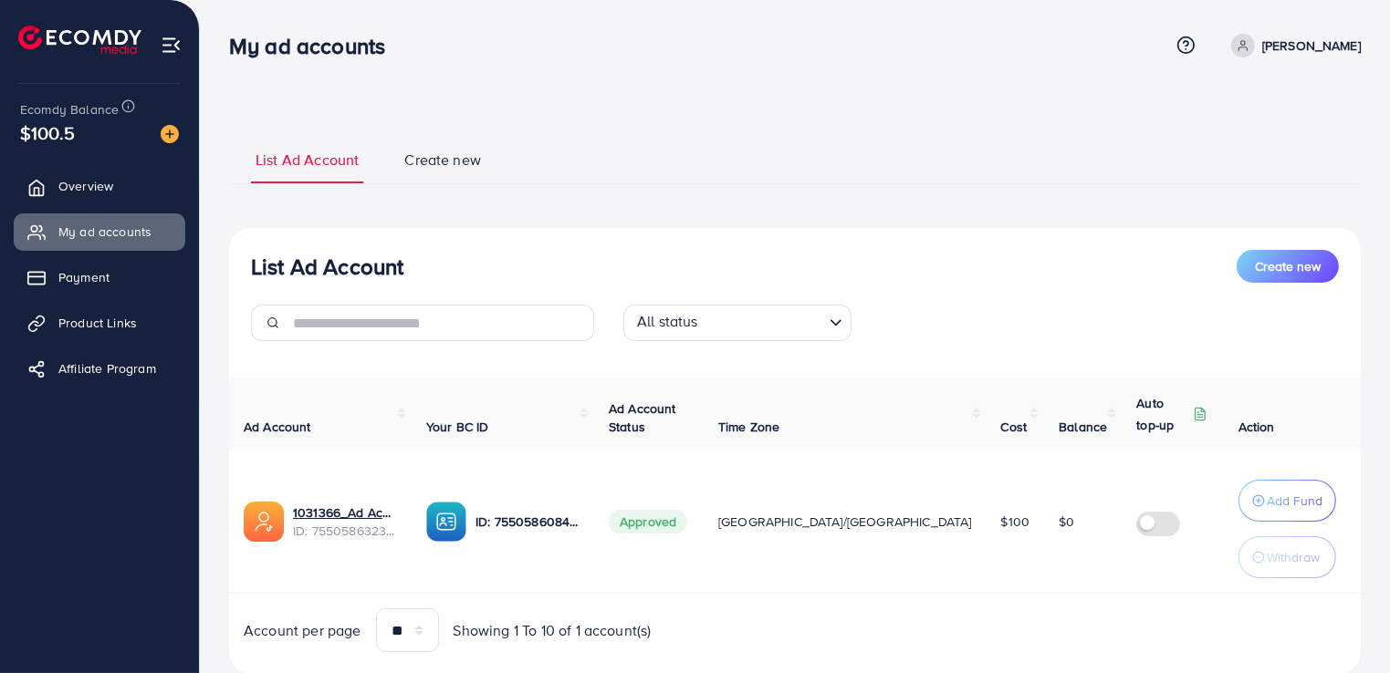
scroll to position [51, 0]
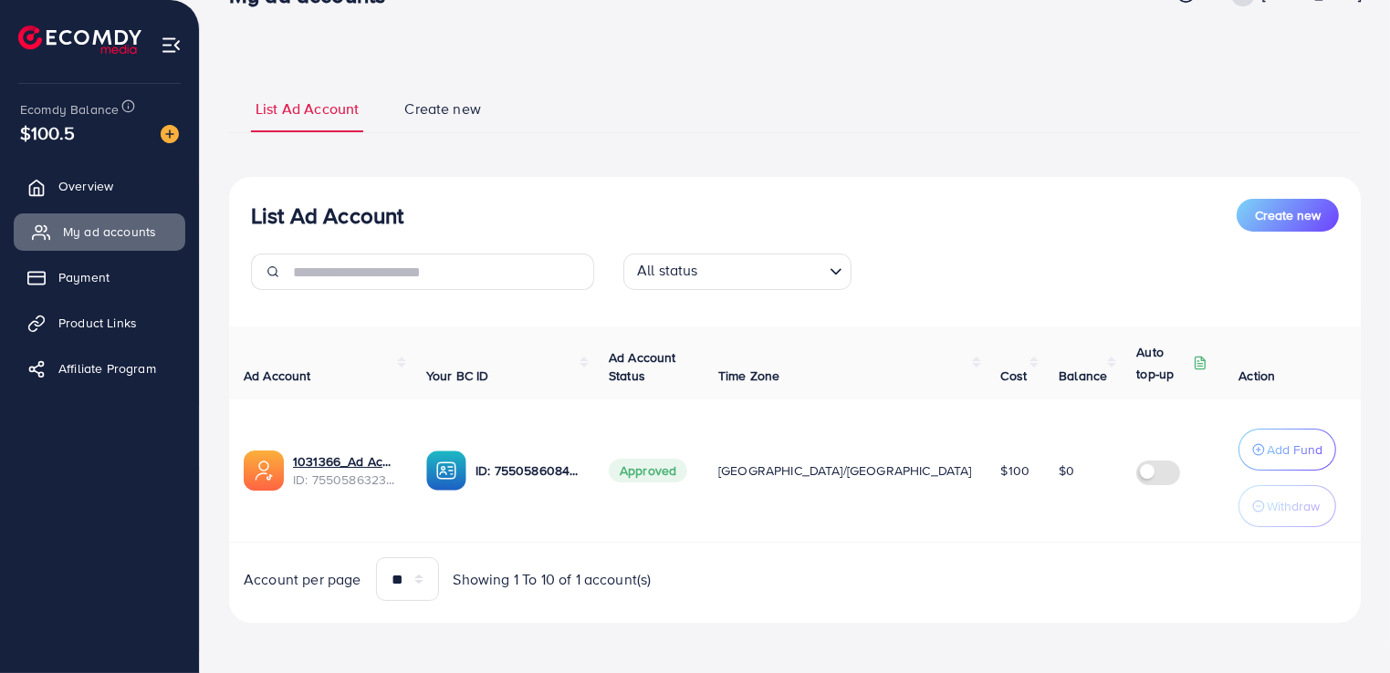
click at [136, 234] on span "My ad accounts" at bounding box center [109, 232] width 93 height 18
click at [139, 232] on span "My ad accounts" at bounding box center [109, 232] width 93 height 18
click at [365, 455] on link "1031366_Ad Account - Bright Fabrics_1758007881268" at bounding box center [345, 462] width 104 height 18
click at [352, 457] on link "1031366_Ad Account - Bright Fabrics_1758007881268" at bounding box center [345, 462] width 104 height 18
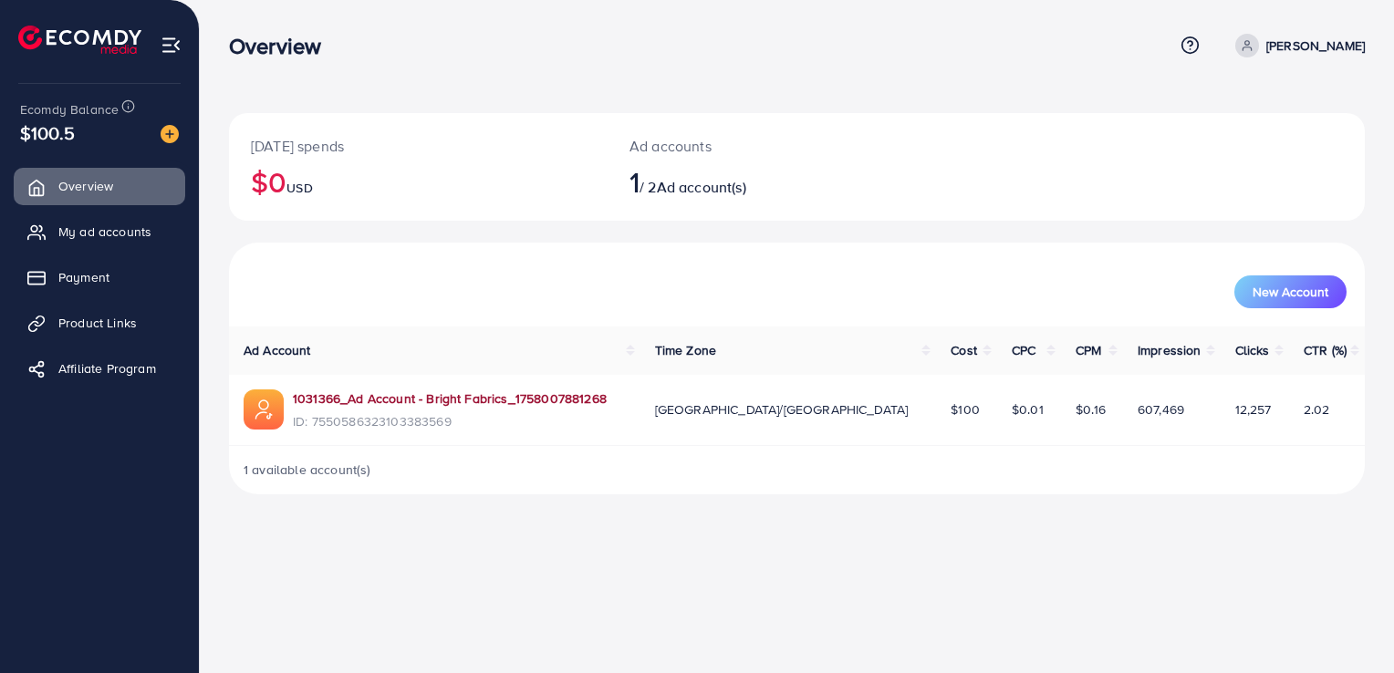
click at [374, 395] on link "1031366_Ad Account - Bright Fabrics_1758007881268" at bounding box center [450, 399] width 314 height 18
